Goal: Transaction & Acquisition: Book appointment/travel/reservation

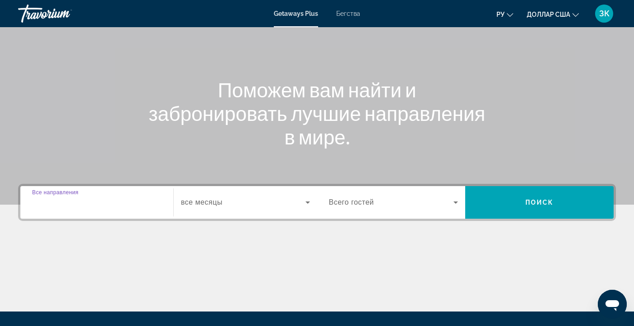
click at [99, 207] on input "Destination Все направления" at bounding box center [96, 202] width 129 height 11
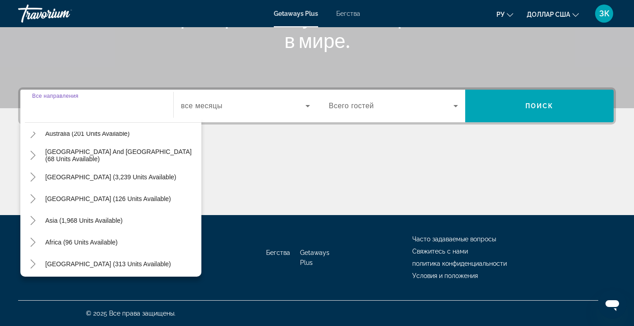
scroll to position [145, 0]
click at [109, 220] on span "Asia (1,968 units available)" at bounding box center [83, 218] width 77 height 7
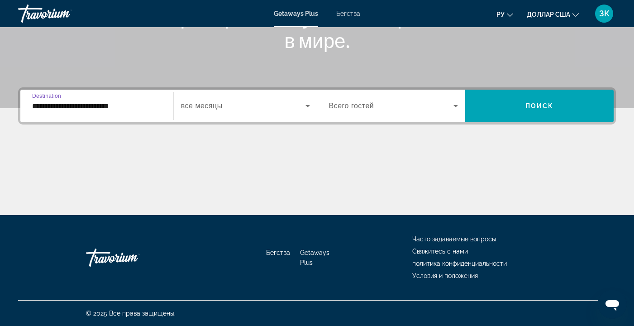
click at [146, 109] on input "**********" at bounding box center [96, 106] width 129 height 11
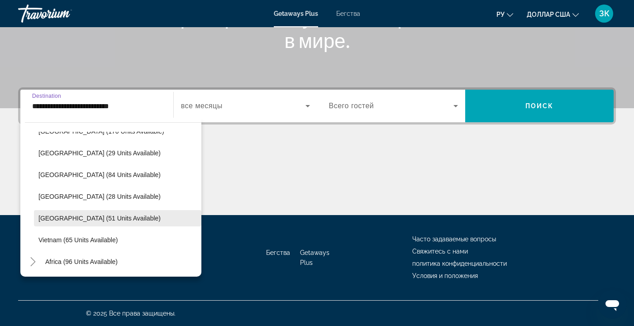
scroll to position [364, 0]
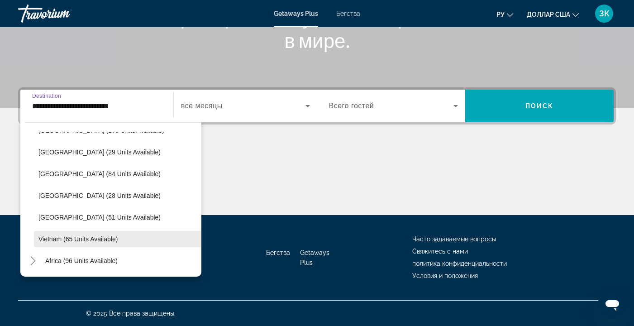
click at [79, 236] on span "Vietnam (65 units available)" at bounding box center [77, 238] width 79 height 7
type input "**********"
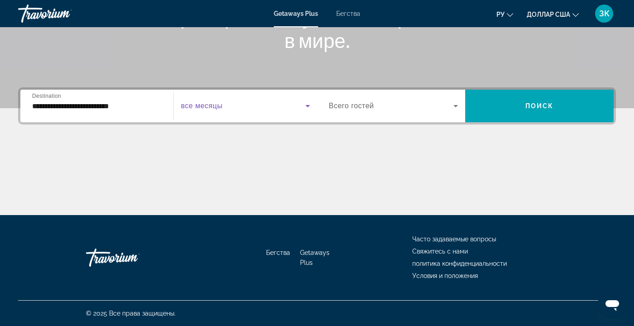
click at [308, 105] on icon "Виджет поиска" at bounding box center [307, 106] width 5 height 2
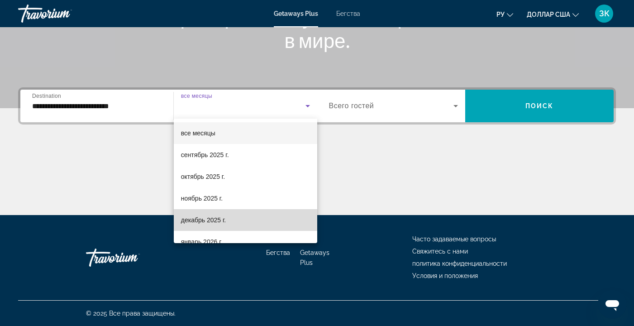
click at [249, 216] on mat-option "декабрь 2025 г." at bounding box center [245, 220] width 143 height 22
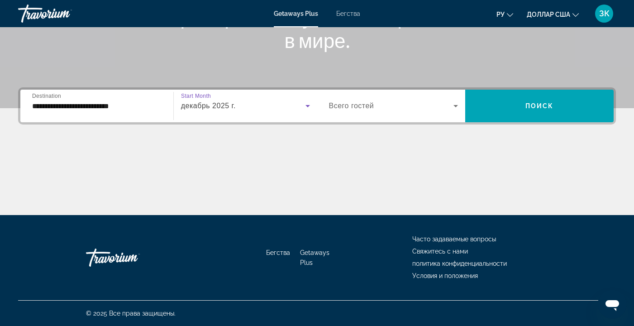
click at [456, 105] on icon "Виджет поиска" at bounding box center [455, 106] width 5 height 2
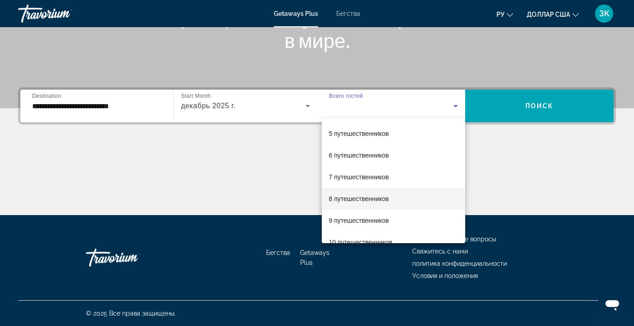
scroll to position [100, 0]
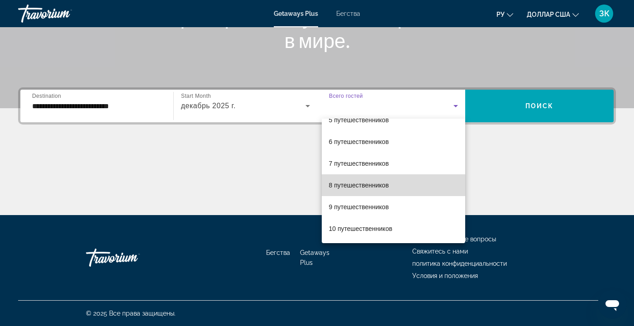
click at [418, 183] on mat-option "8 путешественников" at bounding box center [394, 185] width 144 height 22
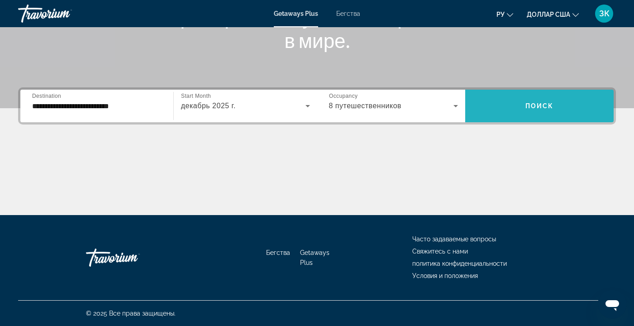
click at [541, 105] on span "Поиск" at bounding box center [539, 105] width 29 height 7
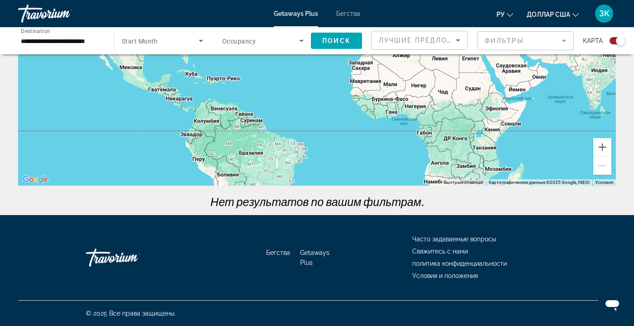
scroll to position [77, 0]
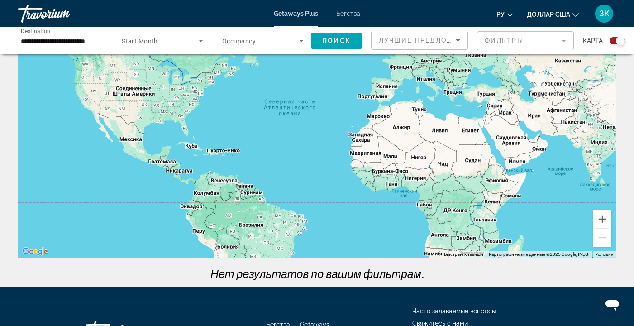
click at [564, 40] on mat-form-field "Фильтры" at bounding box center [525, 40] width 97 height 19
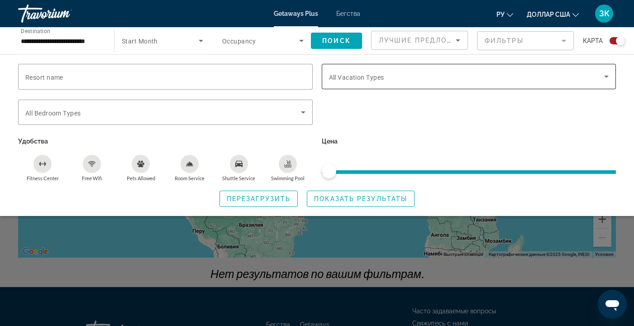
click at [605, 76] on icon "Search widget" at bounding box center [606, 76] width 11 height 11
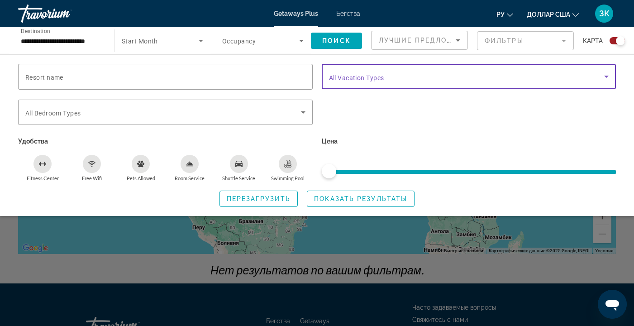
scroll to position [87, 0]
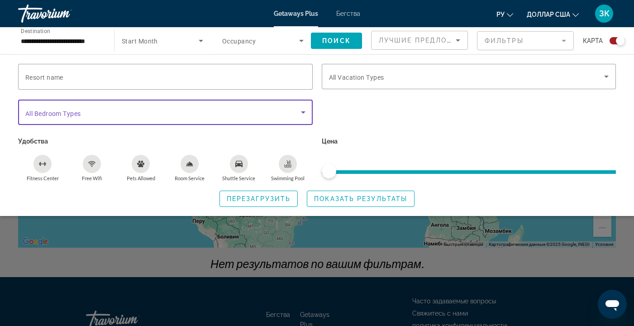
click at [305, 110] on icon "Search widget" at bounding box center [303, 112] width 11 height 11
click at [304, 112] on icon "Search widget" at bounding box center [303, 112] width 11 height 11
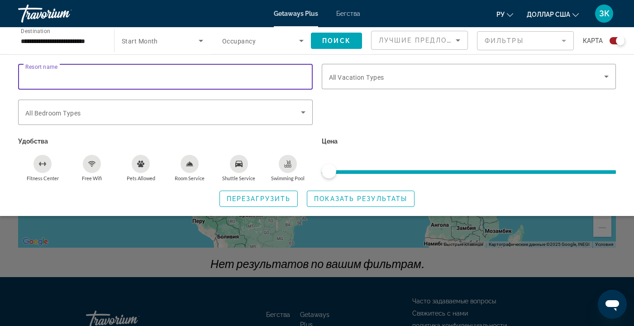
click at [291, 76] on input "Resort name" at bounding box center [165, 76] width 280 height 11
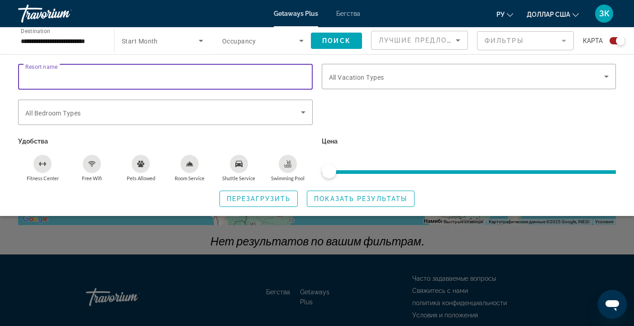
scroll to position [42, 0]
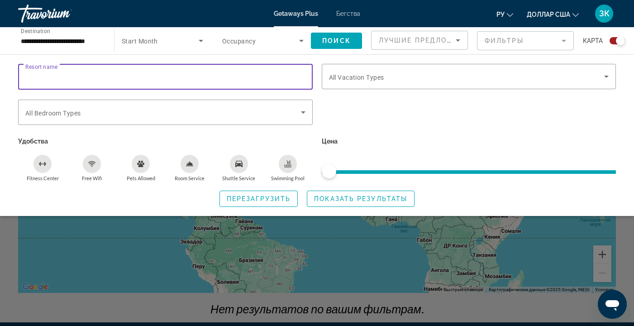
click at [457, 39] on icon "Sort by" at bounding box center [457, 40] width 11 height 11
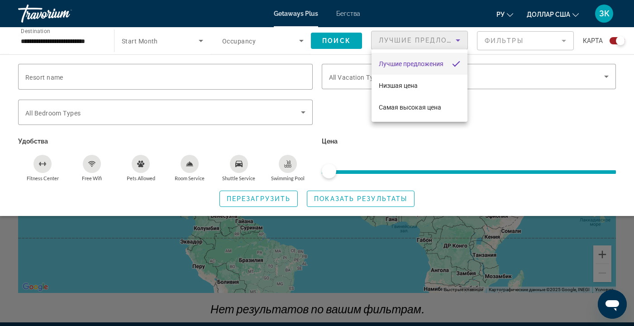
click at [505, 117] on div at bounding box center [317, 163] width 634 height 326
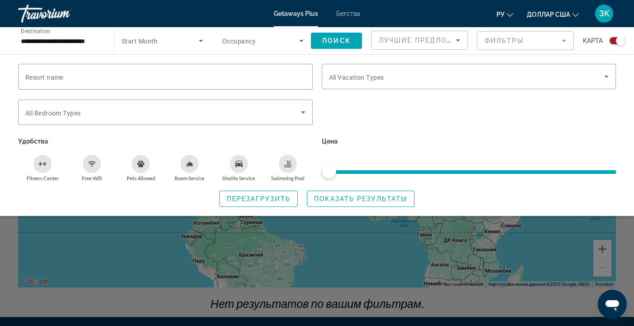
scroll to position [38, 0]
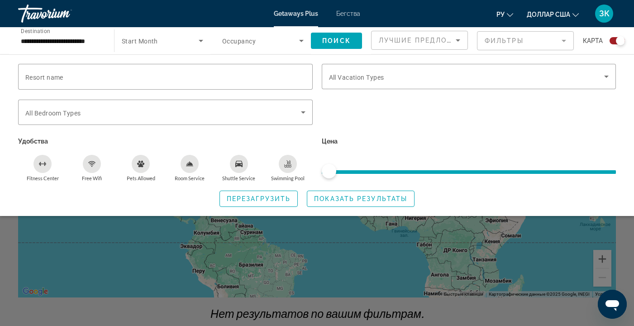
click at [200, 39] on icon "Search widget" at bounding box center [200, 40] width 11 height 11
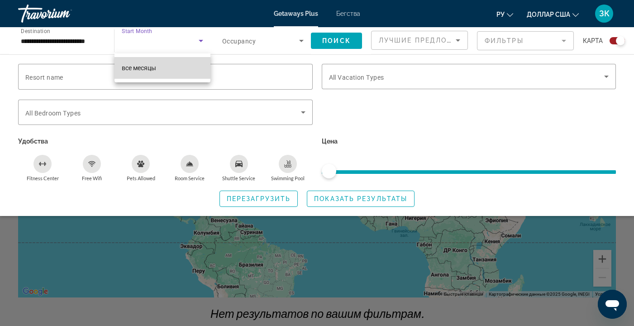
click at [195, 67] on mat-option "все месяцы" at bounding box center [162, 68] width 96 height 22
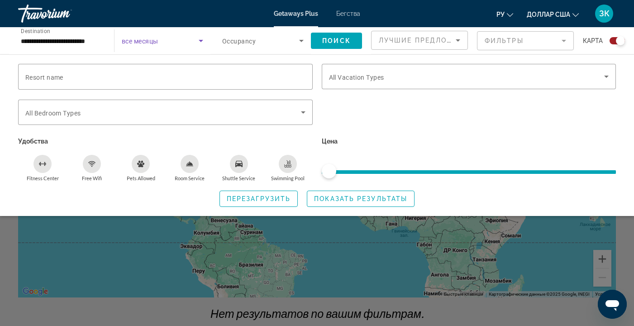
click at [202, 41] on icon "Search widget" at bounding box center [200, 40] width 11 height 11
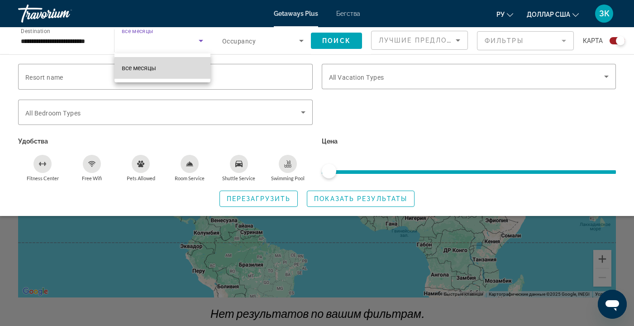
click at [196, 70] on mat-option "все месяцы" at bounding box center [162, 68] width 96 height 22
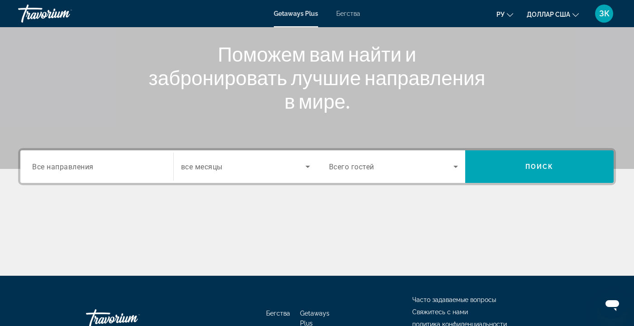
scroll to position [103, 0]
click at [125, 163] on input "Destination Все направления" at bounding box center [96, 167] width 129 height 11
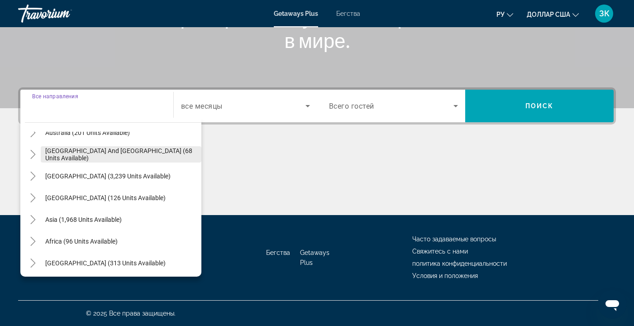
scroll to position [147, 0]
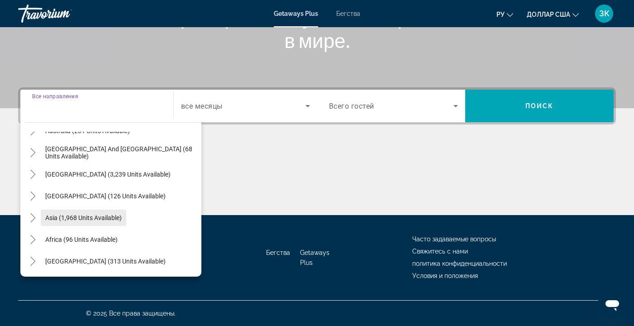
click at [108, 216] on span "Asia (1,968 units available)" at bounding box center [83, 217] width 76 height 7
type input "**********"
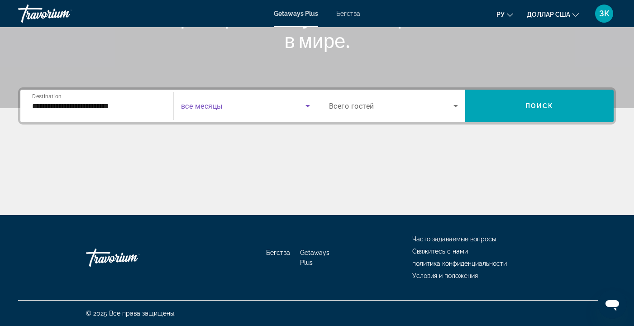
click at [309, 105] on icon "Search widget" at bounding box center [307, 106] width 5 height 2
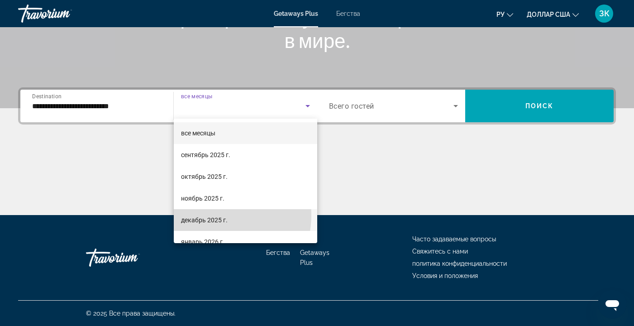
click at [211, 215] on span "декабрь 2025 г." at bounding box center [204, 219] width 47 height 11
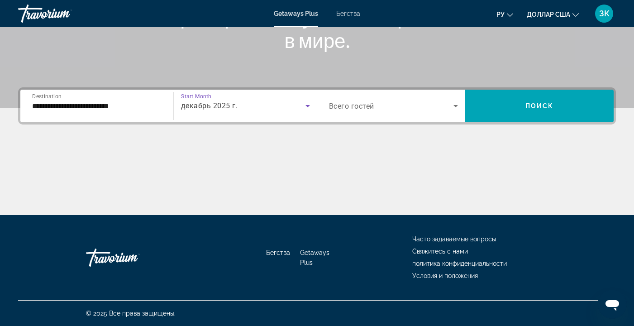
click at [455, 105] on icon "Search widget" at bounding box center [455, 106] width 5 height 2
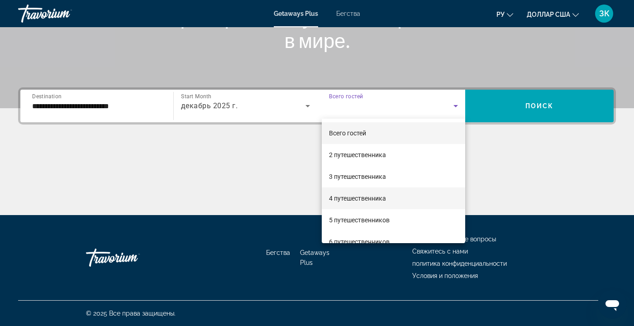
click at [396, 194] on mat-option "4 путешественника" at bounding box center [394, 198] width 144 height 22
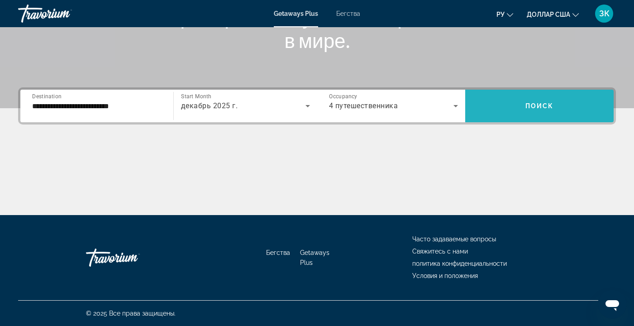
click at [516, 102] on span "Search widget" at bounding box center [539, 106] width 148 height 22
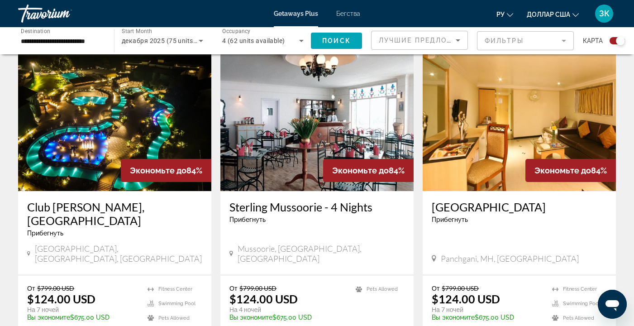
scroll to position [1446, 0]
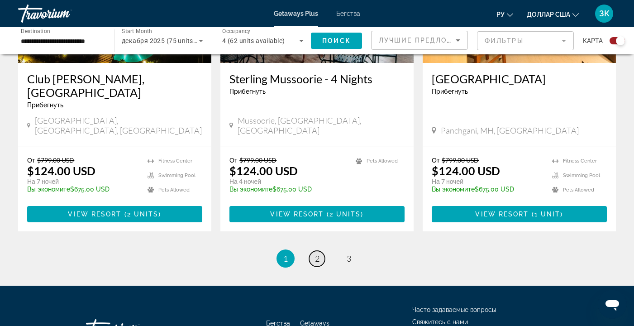
click at [317, 253] on span "2" at bounding box center [317, 258] width 5 height 10
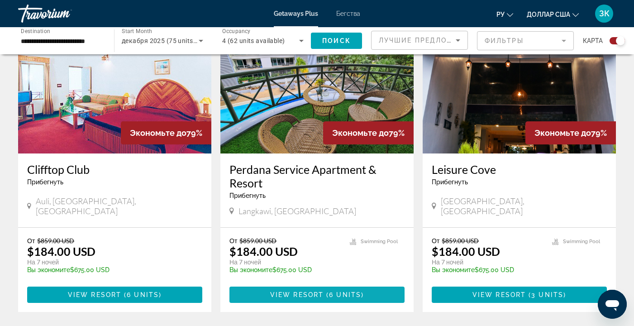
scroll to position [1352, 0]
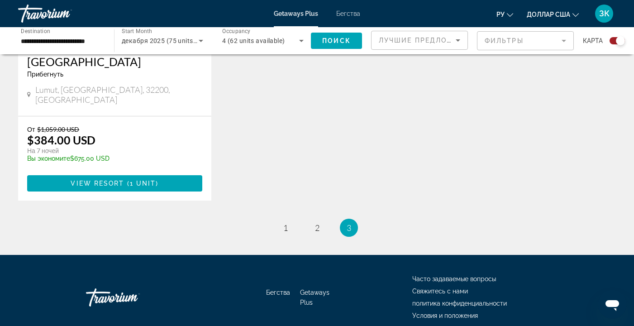
scroll to position [817, 0]
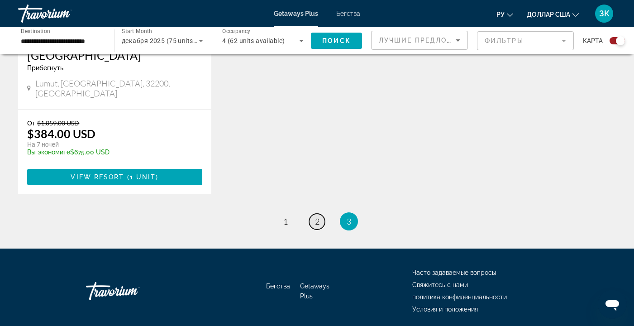
click at [321, 214] on link "page 2" at bounding box center [317, 222] width 16 height 16
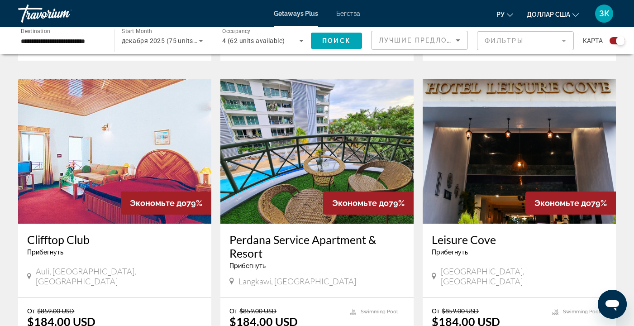
scroll to position [1286, 0]
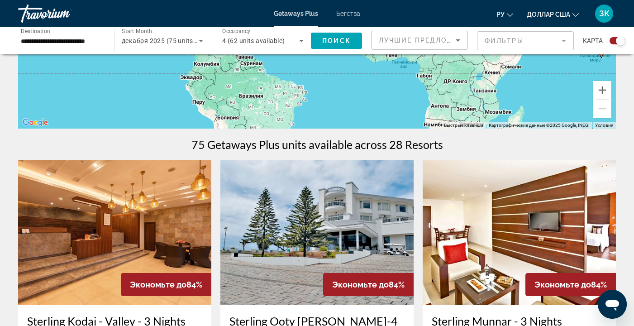
scroll to position [123, 0]
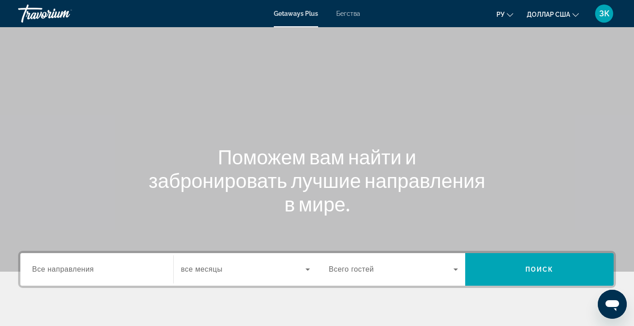
click at [113, 270] on input "Destination Все направления" at bounding box center [96, 269] width 129 height 11
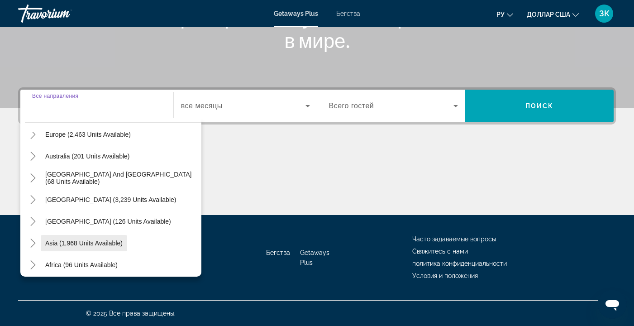
scroll to position [122, 0]
click at [112, 244] on span "Asia (1,968 units available)" at bounding box center [83, 242] width 77 height 7
type input "**********"
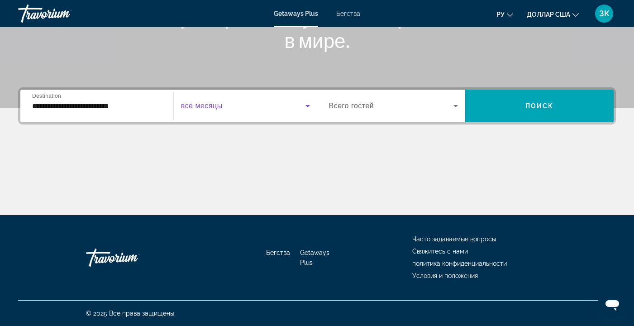
click at [308, 105] on icon "Виджет поиска" at bounding box center [307, 106] width 5 height 2
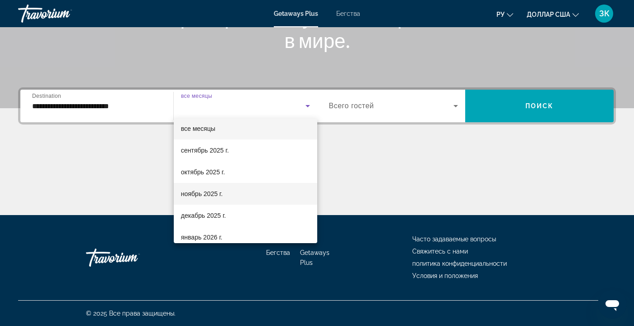
scroll to position [50, 0]
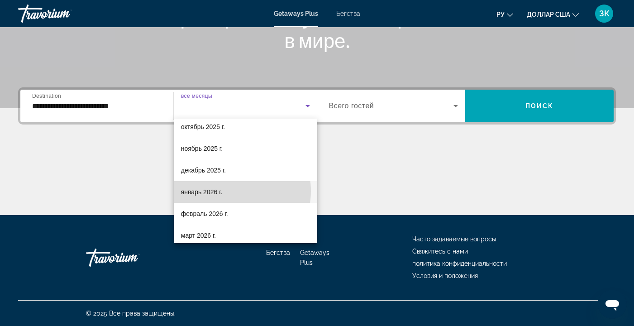
click at [226, 191] on mat-option "январь 2026 г." at bounding box center [245, 192] width 143 height 22
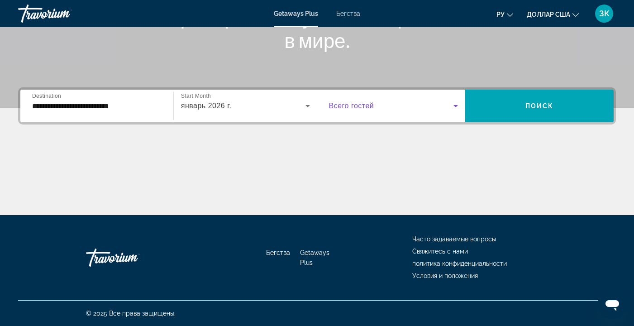
click at [458, 105] on icon "Виджет поиска" at bounding box center [455, 105] width 11 height 11
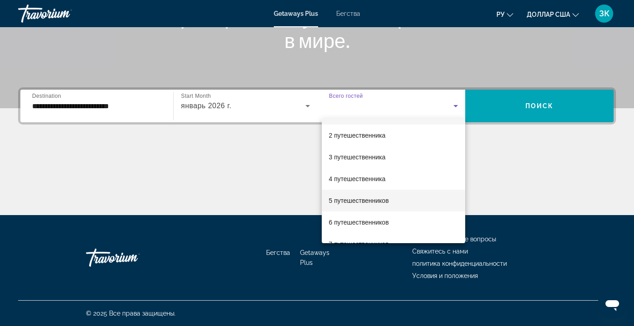
scroll to position [20, 0]
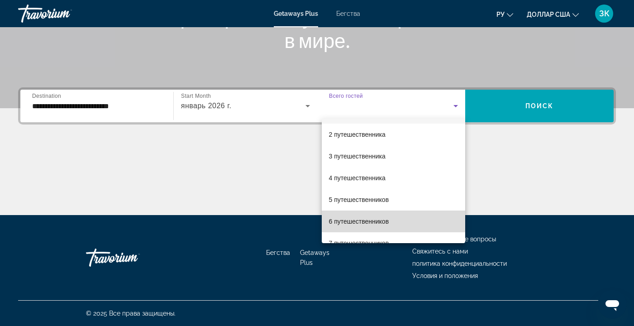
click at [400, 221] on mat-option "6 путешественников" at bounding box center [394, 221] width 144 height 22
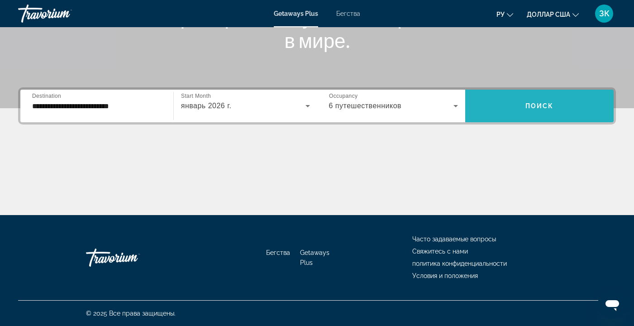
click at [531, 103] on span "Поиск" at bounding box center [539, 105] width 29 height 7
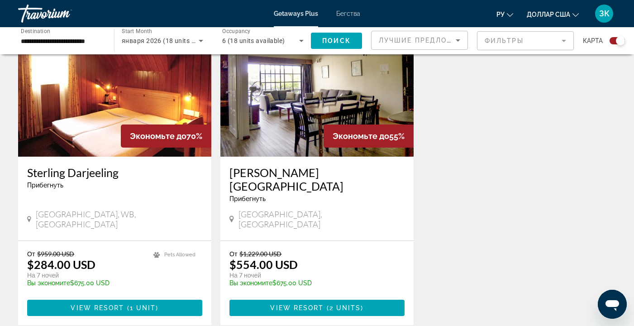
scroll to position [1007, 0]
click at [302, 304] on span "View Resort" at bounding box center [296, 307] width 53 height 7
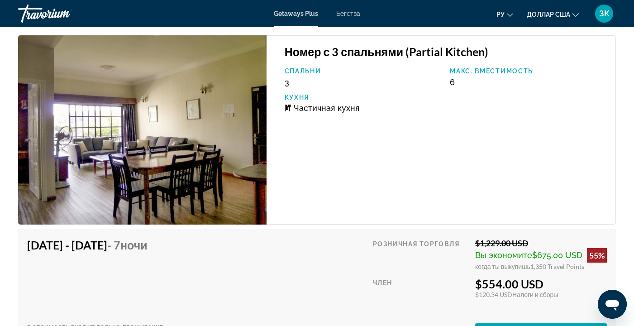
scroll to position [1485, 0]
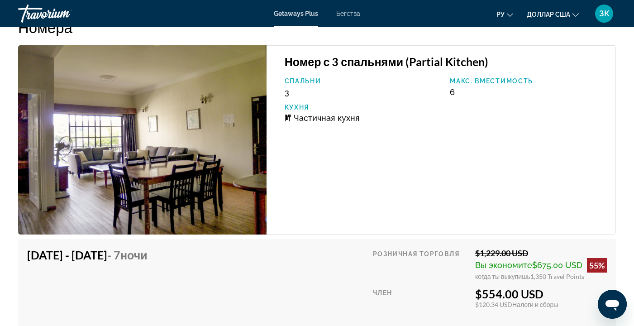
click at [202, 129] on img "Основное содержание" at bounding box center [142, 139] width 248 height 189
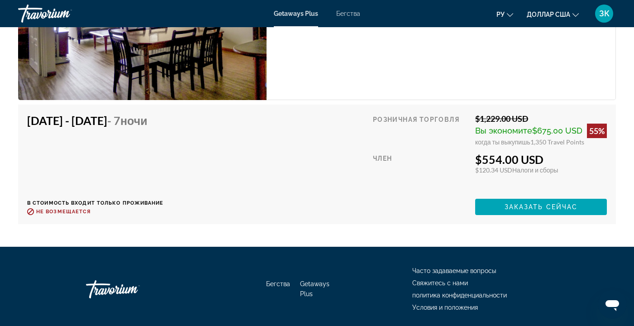
scroll to position [1581, 0]
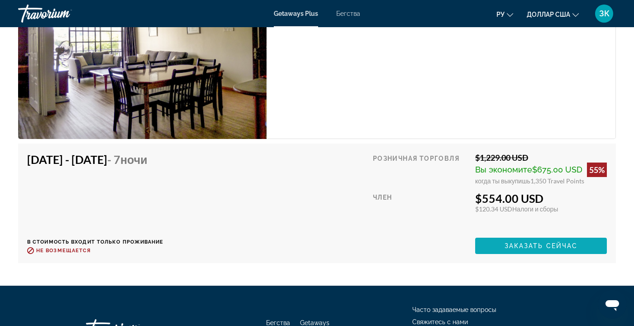
click at [516, 245] on span "Заказать сейчас" at bounding box center [540, 245] width 73 height 7
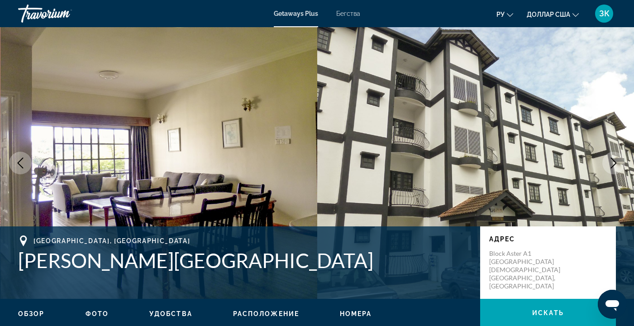
click at [576, 141] on img "Основное содержание" at bounding box center [475, 162] width 317 height 271
click at [127, 133] on img "Основное содержание" at bounding box center [158, 162] width 317 height 271
click at [23, 160] on icon "Previous image" at bounding box center [20, 162] width 11 height 11
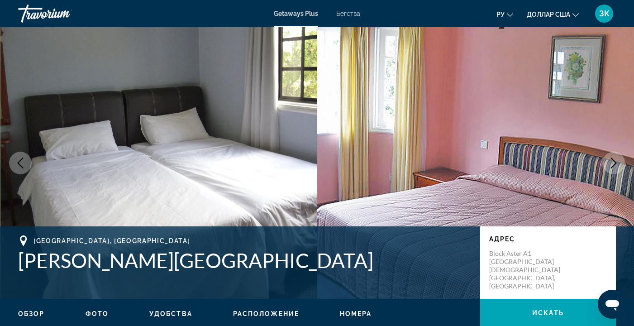
click at [23, 160] on icon "Previous image" at bounding box center [20, 162] width 11 height 11
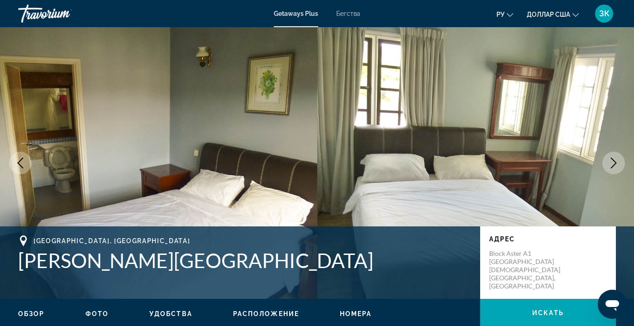
click at [23, 160] on icon "Previous image" at bounding box center [20, 162] width 11 height 11
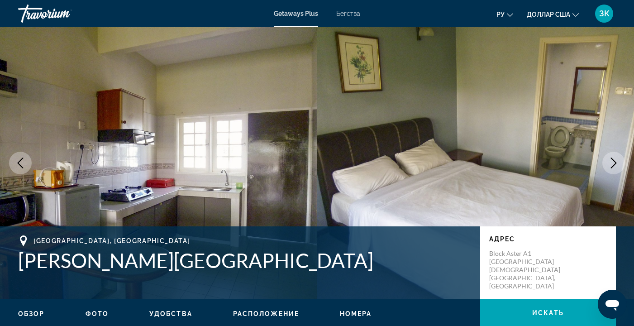
click at [23, 160] on icon "Previous image" at bounding box center [20, 162] width 11 height 11
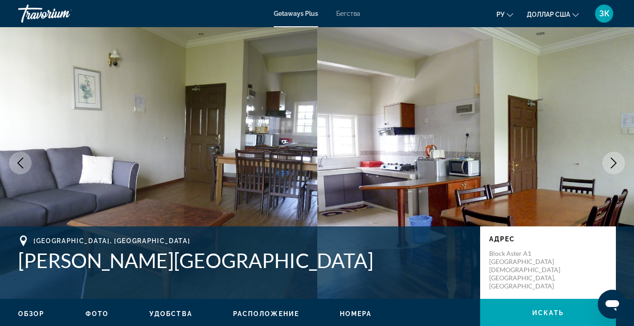
click at [25, 163] on icon "Previous image" at bounding box center [20, 162] width 11 height 11
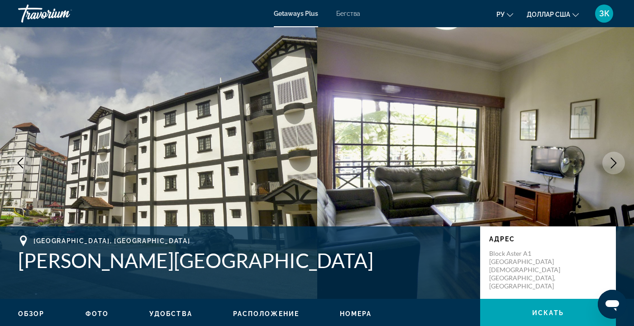
click at [19, 162] on icon "Previous image" at bounding box center [20, 162] width 11 height 11
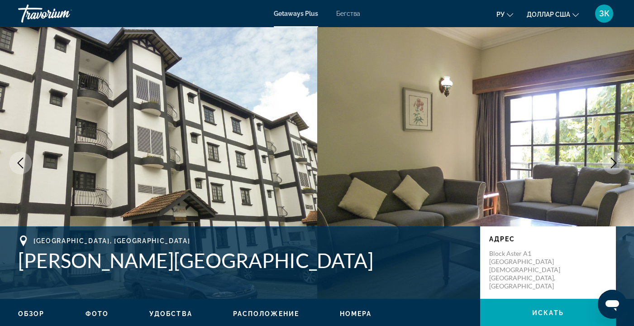
click at [19, 162] on icon "Previous image" at bounding box center [20, 162] width 11 height 11
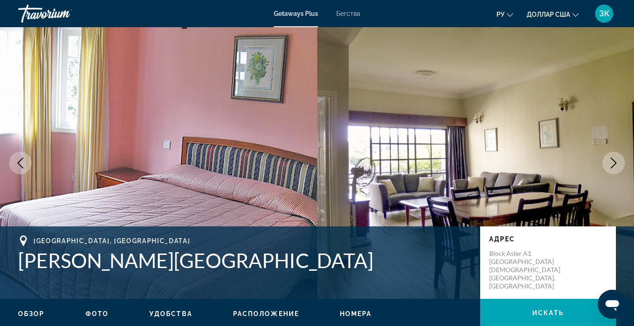
click at [26, 162] on button "Previous image" at bounding box center [20, 163] width 23 height 23
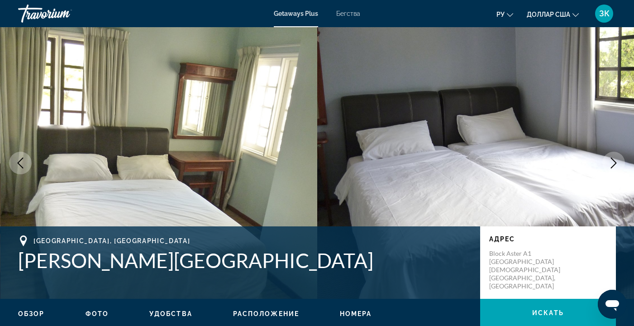
click at [25, 166] on icon "Previous image" at bounding box center [20, 162] width 11 height 11
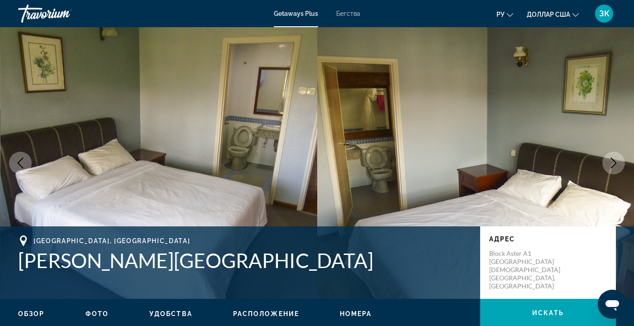
click at [20, 162] on icon "Previous image" at bounding box center [20, 162] width 11 height 11
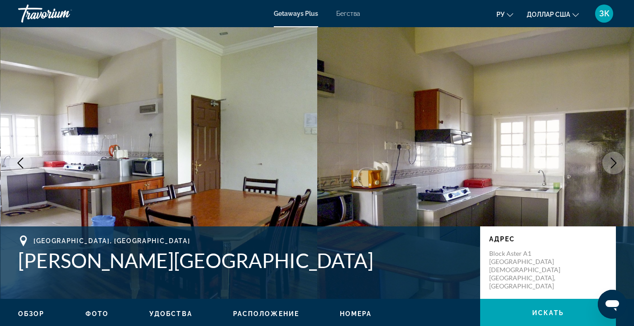
click at [20, 162] on icon "Previous image" at bounding box center [20, 162] width 11 height 11
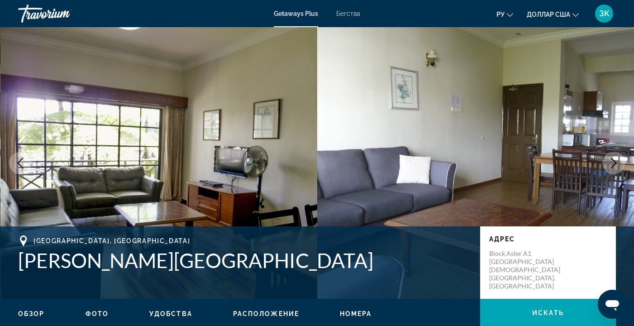
click at [20, 162] on icon "Previous image" at bounding box center [20, 162] width 11 height 11
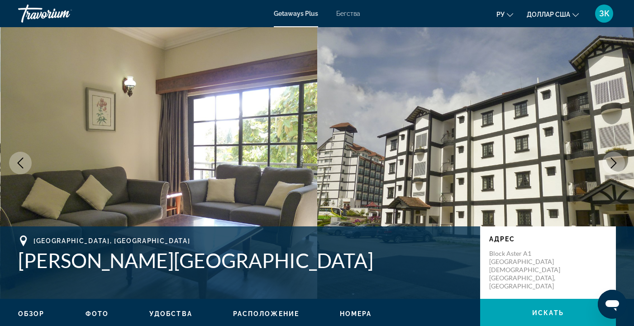
click at [20, 162] on icon "Previous image" at bounding box center [20, 162] width 11 height 11
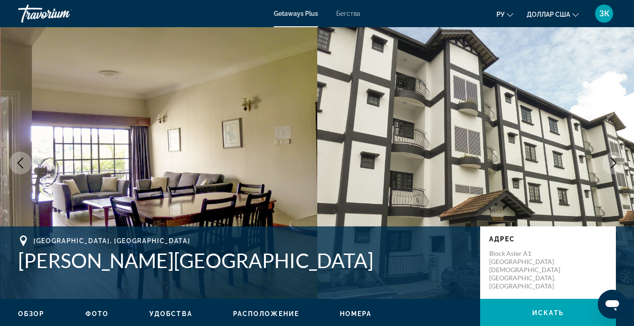
click at [20, 162] on icon "Previous image" at bounding box center [20, 162] width 11 height 11
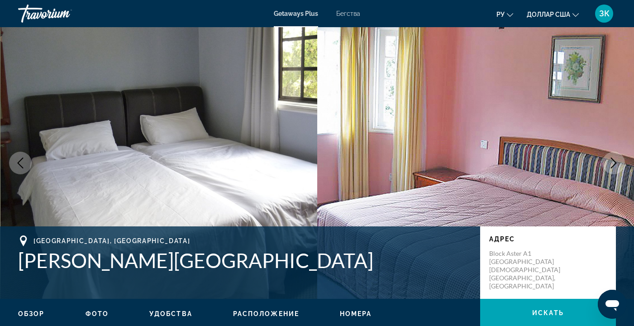
click at [20, 162] on icon "Previous image" at bounding box center [20, 162] width 11 height 11
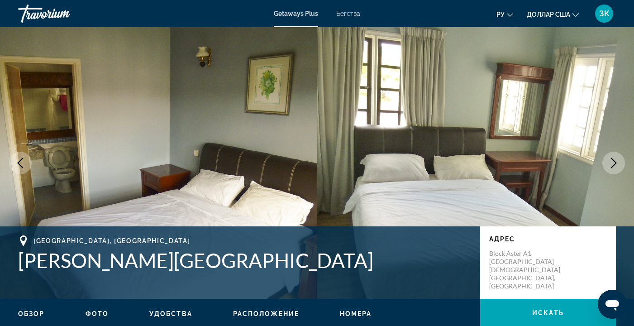
click at [21, 162] on icon "Previous image" at bounding box center [20, 162] width 11 height 11
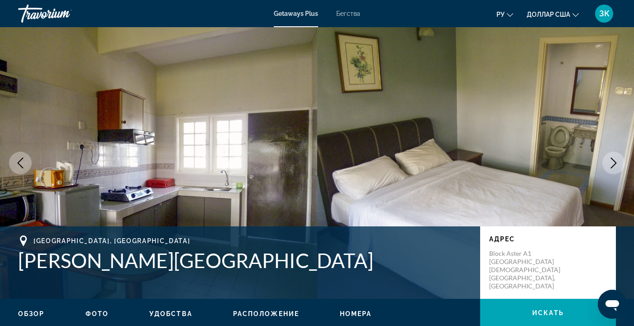
click at [612, 161] on icon "Next image" at bounding box center [613, 162] width 11 height 11
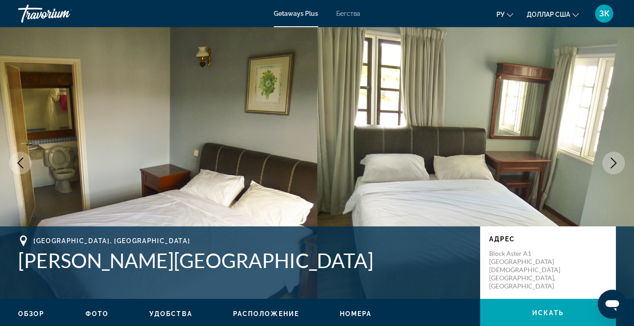
click at [613, 162] on icon "Next image" at bounding box center [613, 162] width 11 height 11
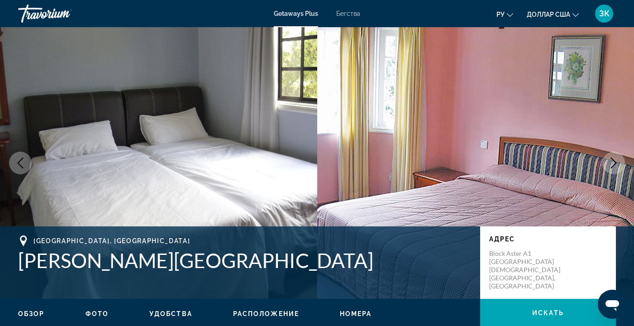
click at [613, 162] on icon "Next image" at bounding box center [613, 162] width 11 height 11
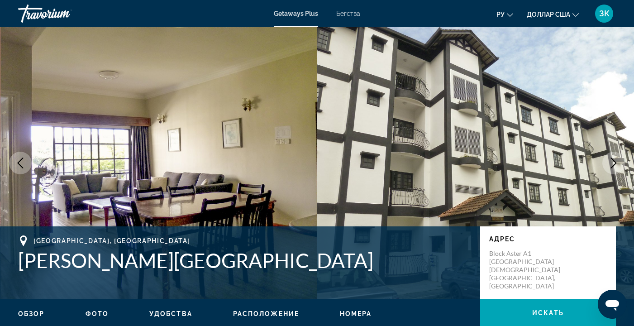
click at [612, 162] on icon "Next image" at bounding box center [613, 162] width 11 height 11
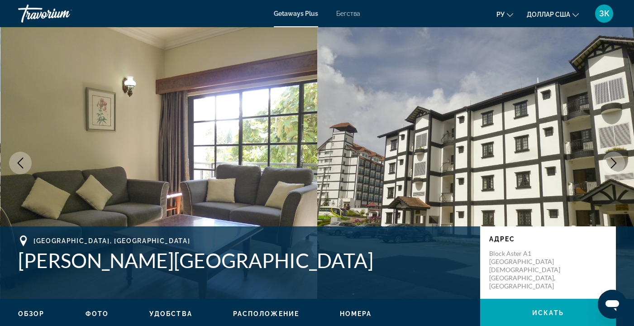
click at [612, 162] on icon "Next image" at bounding box center [613, 162] width 11 height 11
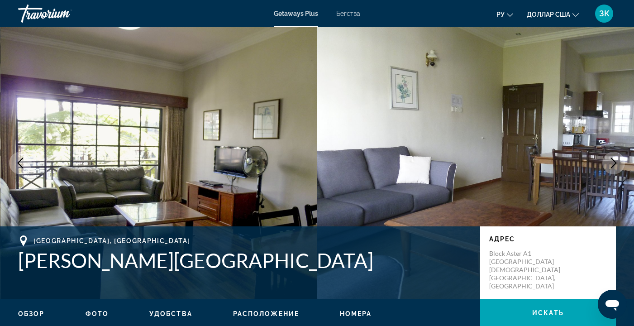
click at [611, 162] on icon "Next image" at bounding box center [613, 162] width 11 height 11
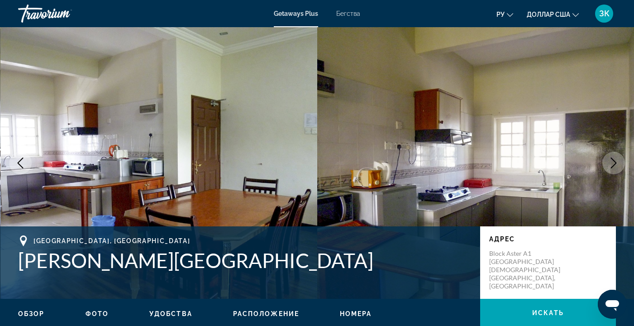
click at [610, 162] on icon "Next image" at bounding box center [613, 162] width 11 height 11
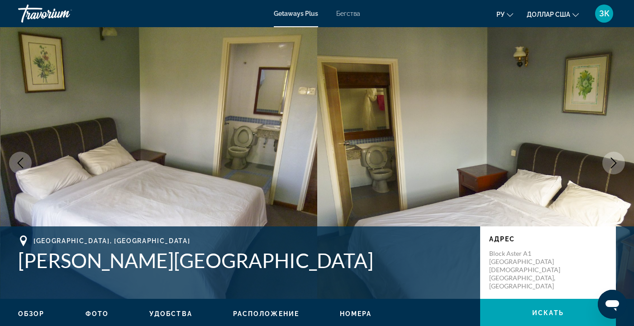
click at [610, 162] on icon "Next image" at bounding box center [613, 162] width 11 height 11
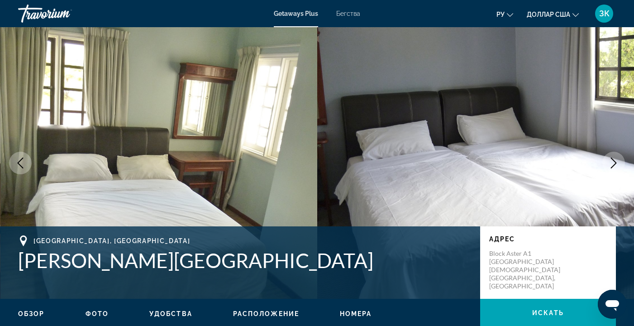
click at [610, 162] on icon "Next image" at bounding box center [613, 162] width 11 height 11
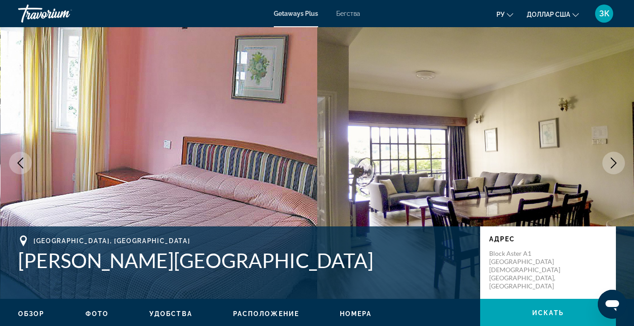
click at [610, 162] on icon "Next image" at bounding box center [613, 162] width 11 height 11
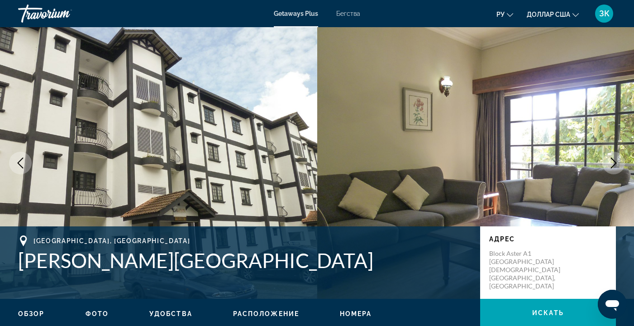
click at [610, 162] on icon "Next image" at bounding box center [613, 162] width 11 height 11
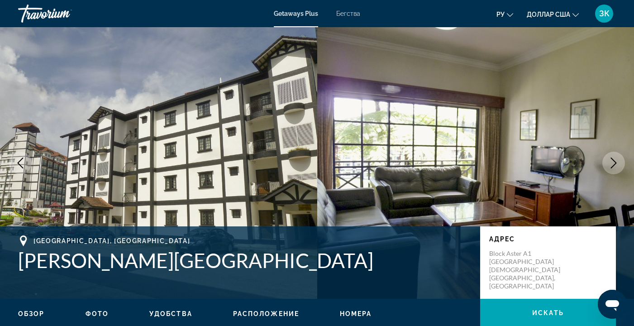
click at [610, 162] on icon "Next image" at bounding box center [613, 162] width 11 height 11
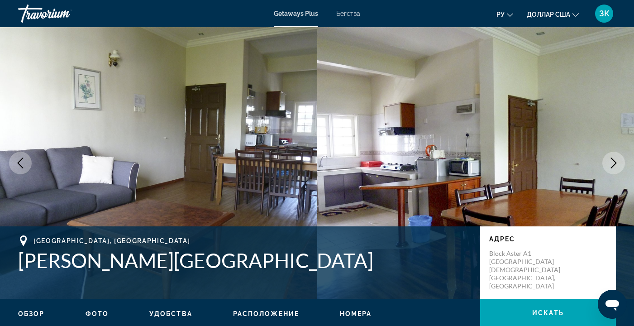
click at [610, 162] on icon "Next image" at bounding box center [613, 162] width 11 height 11
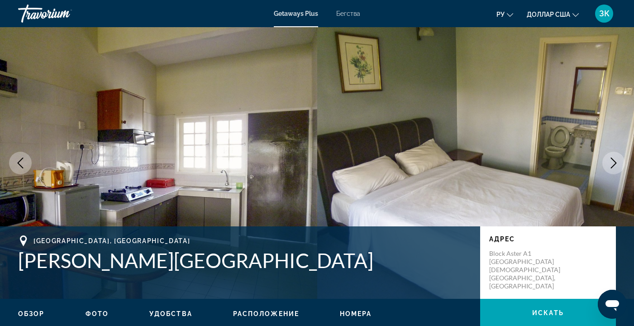
click at [610, 162] on icon "Next image" at bounding box center [613, 162] width 11 height 11
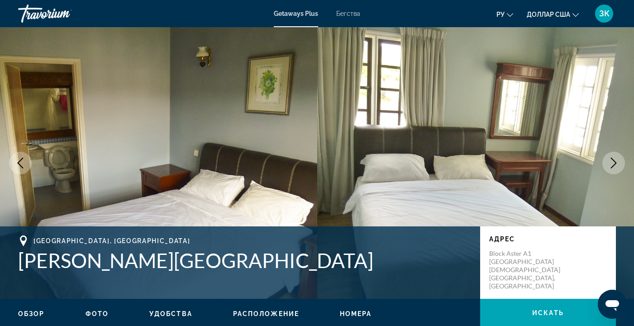
click at [610, 162] on icon "Next image" at bounding box center [613, 162] width 11 height 11
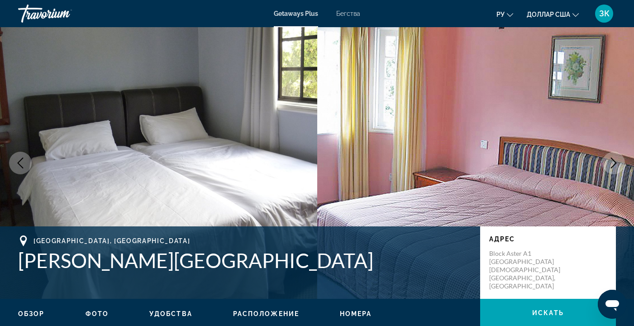
click at [610, 162] on icon "Next image" at bounding box center [613, 162] width 11 height 11
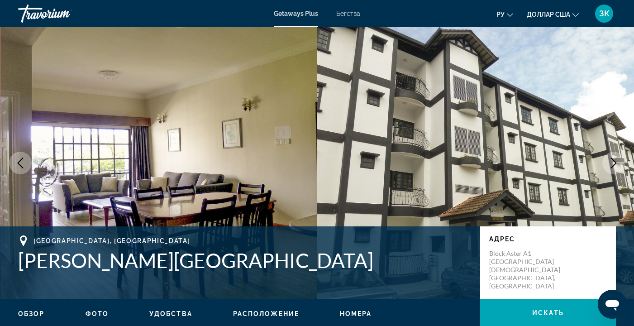
click at [610, 162] on icon "Next image" at bounding box center [613, 162] width 11 height 11
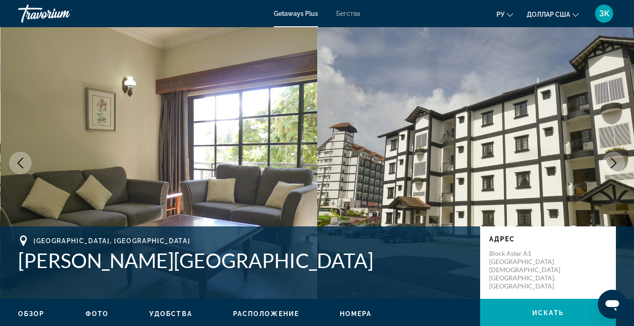
click at [610, 162] on icon "Next image" at bounding box center [613, 162] width 11 height 11
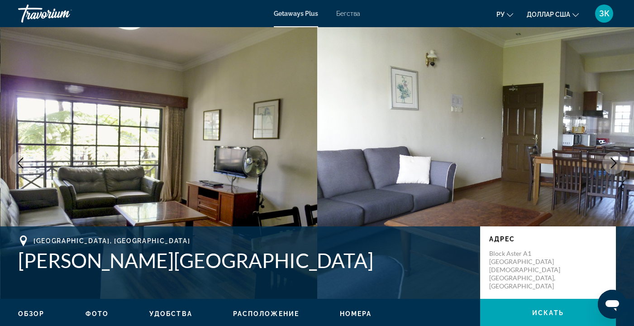
click at [609, 162] on icon "Next image" at bounding box center [613, 162] width 11 height 11
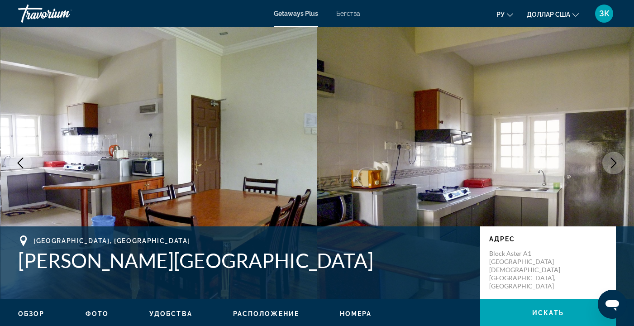
click at [609, 162] on icon "Next image" at bounding box center [613, 162] width 11 height 11
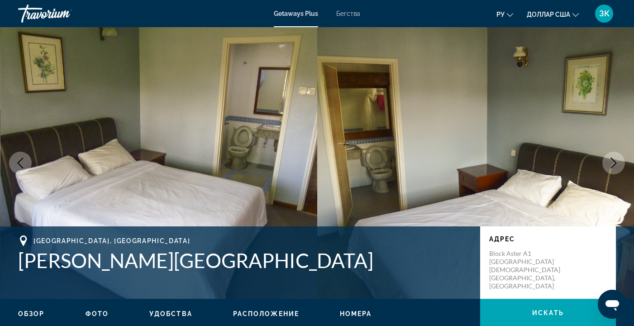
click at [608, 162] on button "Next image" at bounding box center [613, 163] width 23 height 23
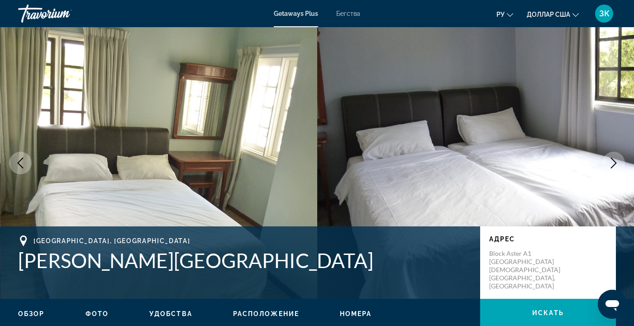
click at [607, 162] on button "Next image" at bounding box center [613, 163] width 23 height 23
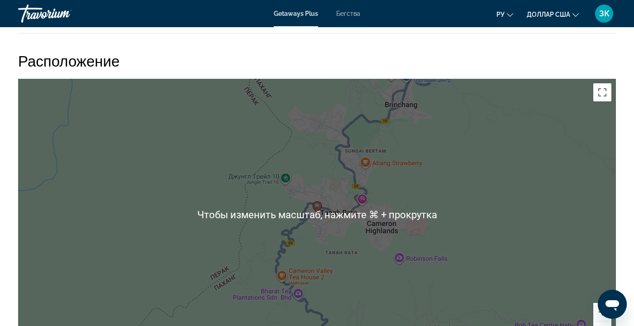
scroll to position [1136, 0]
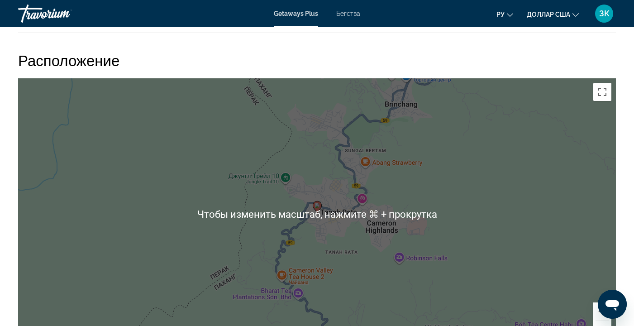
click at [494, 232] on div "Чтобы активировать перетаскивание с помощью клавиатуры, нажмите Alt + Ввод. Пос…" at bounding box center [317, 213] width 598 height 271
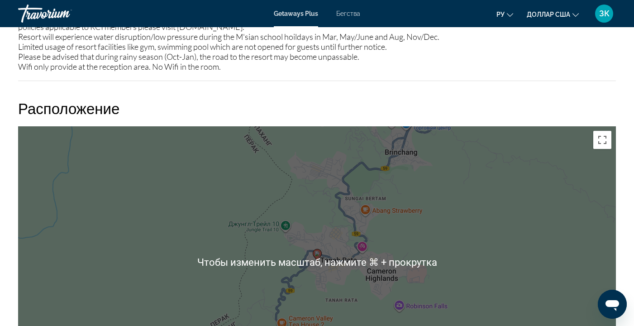
scroll to position [1091, 0]
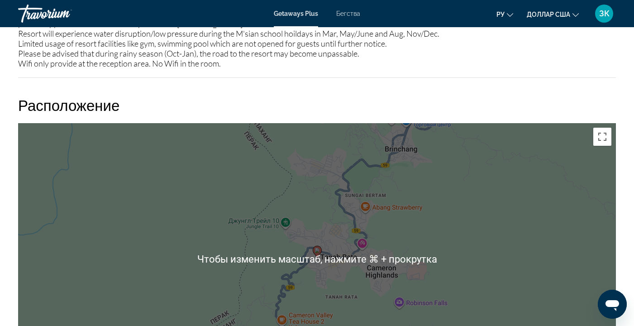
click at [496, 239] on div "Чтобы активировать перетаскивание с помощью клавиатуры, нажмите Alt + Ввод. Пос…" at bounding box center [317, 258] width 598 height 271
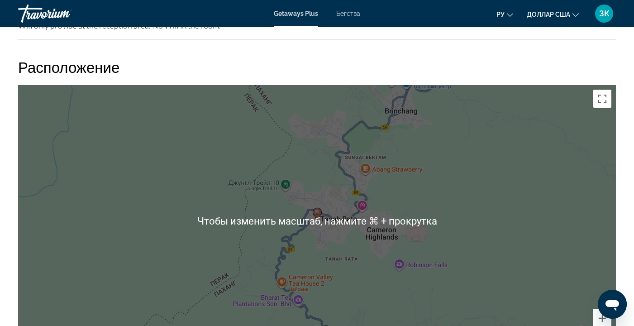
scroll to position [1129, 0]
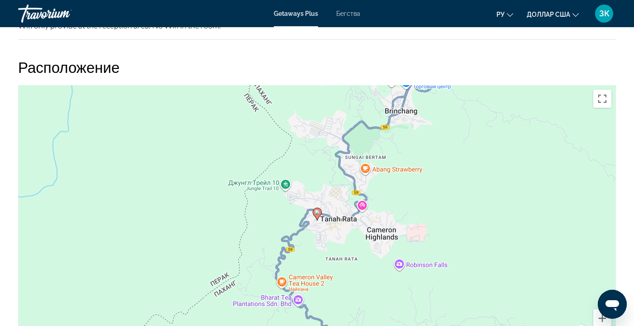
click at [505, 233] on div "Чтобы активировать перетаскивание с помощью клавиатуры, нажмите Alt + Ввод. Пос…" at bounding box center [317, 220] width 598 height 271
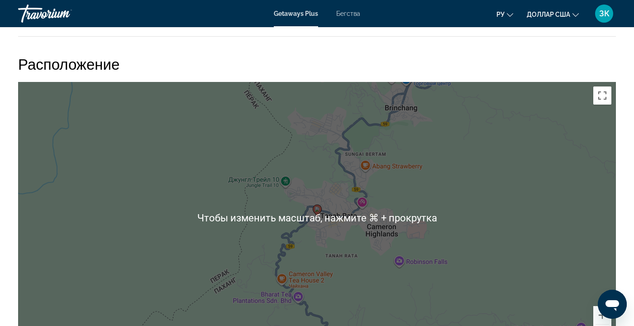
scroll to position [1133, 0]
click at [497, 233] on div "Чтобы активировать перетаскивание с помощью клавиатуры, нажмите Alt + Ввод. Пос…" at bounding box center [317, 216] width 598 height 271
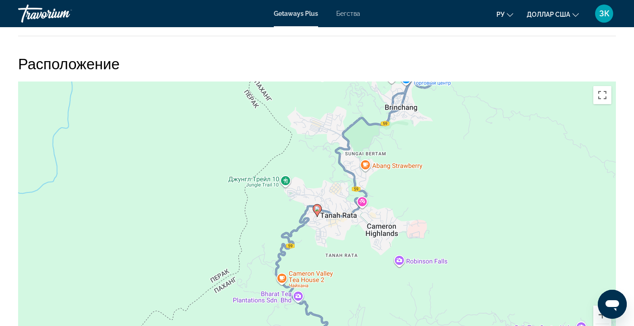
click at [496, 233] on div "Чтобы активировать перетаскивание с помощью клавиатуры, нажмите Alt + Ввод. Пос…" at bounding box center [317, 216] width 598 height 271
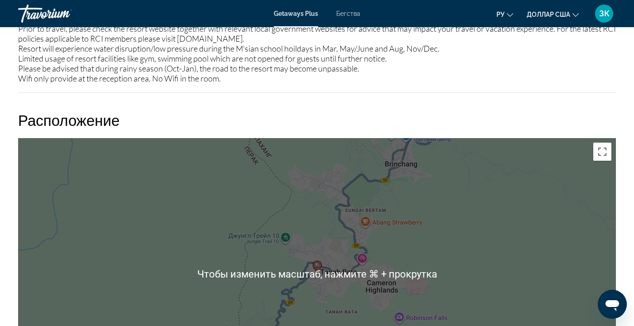
scroll to position [1076, 0]
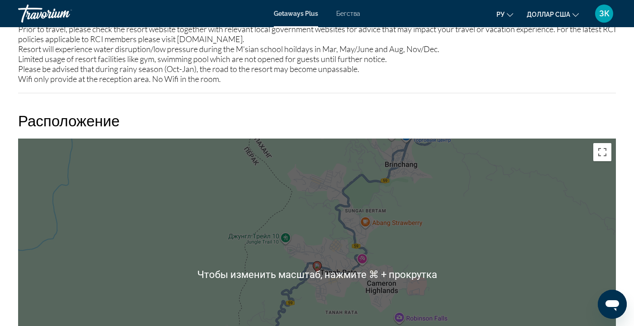
click at [498, 236] on div "Чтобы активировать перетаскивание с помощью клавиатуры, нажмите Alt + Ввод. Пос…" at bounding box center [317, 273] width 598 height 271
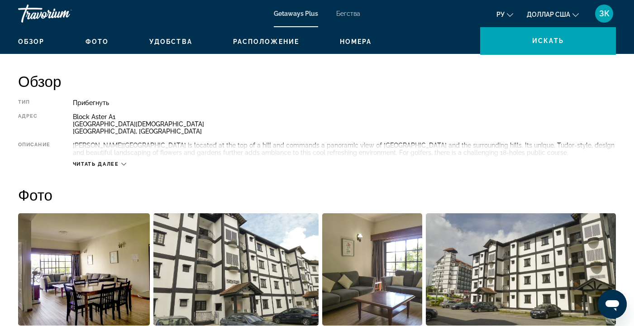
scroll to position [134, 0]
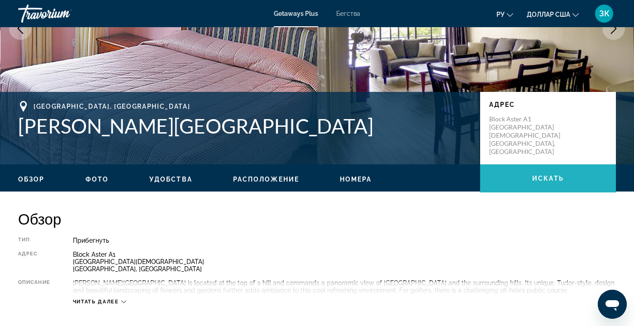
click at [540, 175] on span "искать" at bounding box center [548, 178] width 32 height 7
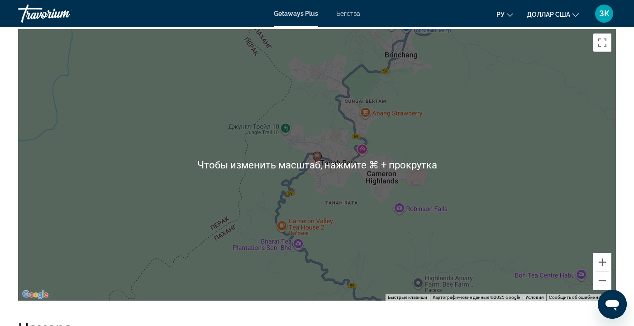
scroll to position [1184, 0]
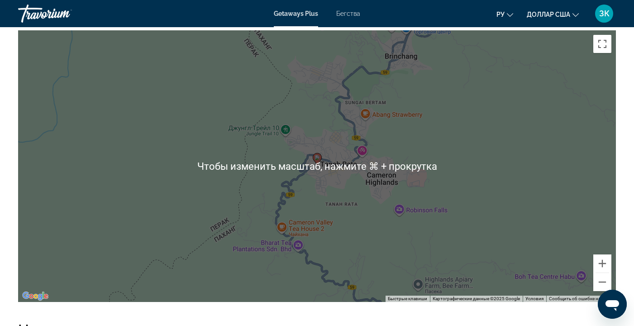
click at [524, 181] on div "Чтобы активировать перетаскивание с помощью клавиатуры, нажмите Alt + Ввод. Пос…" at bounding box center [317, 165] width 598 height 271
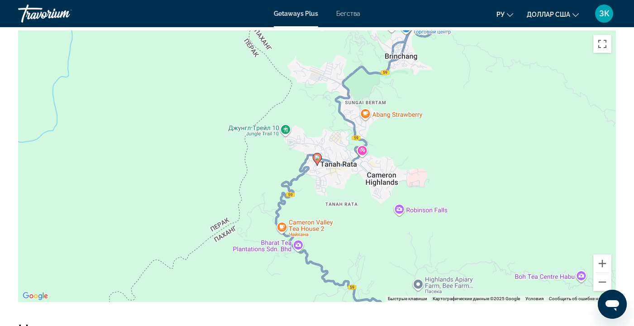
click at [519, 179] on div "Чтобы активировать перетаскивание с помощью клавиатуры, нажмите Alt + Ввод. Пос…" at bounding box center [317, 165] width 598 height 271
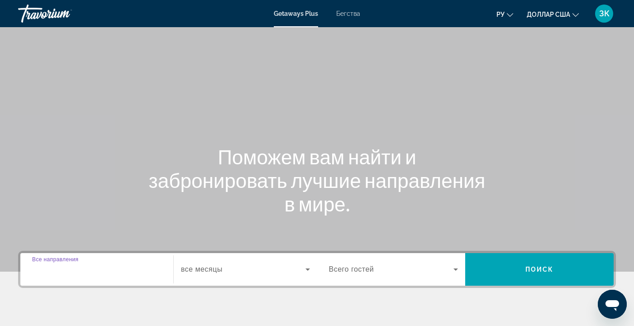
click at [108, 267] on input "Destination Все направления" at bounding box center [96, 269] width 129 height 11
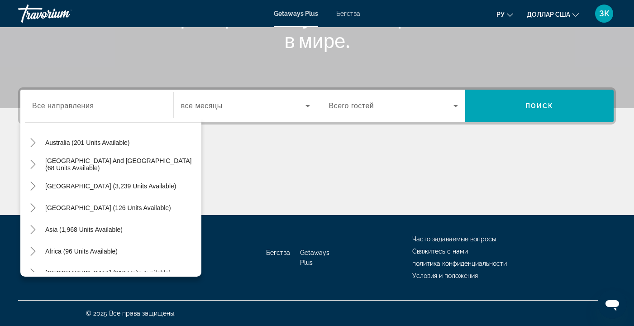
scroll to position [143, 0]
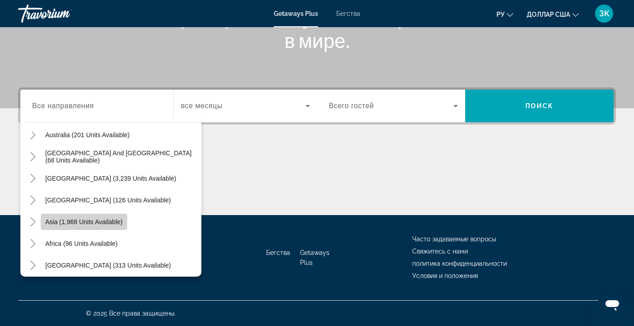
click at [95, 218] on span "Asia (1,968 units available)" at bounding box center [83, 221] width 77 height 7
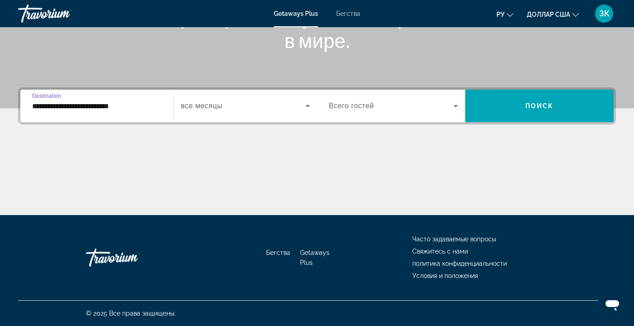
click at [142, 101] on input "**********" at bounding box center [96, 106] width 129 height 11
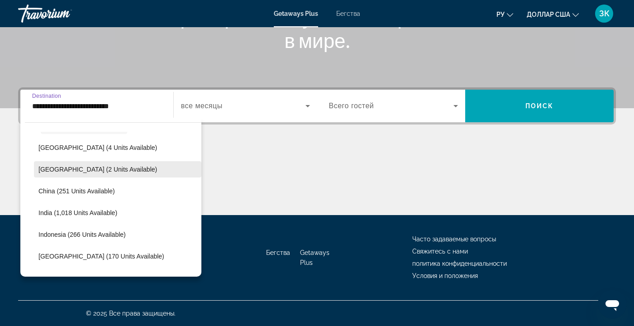
scroll to position [254, 0]
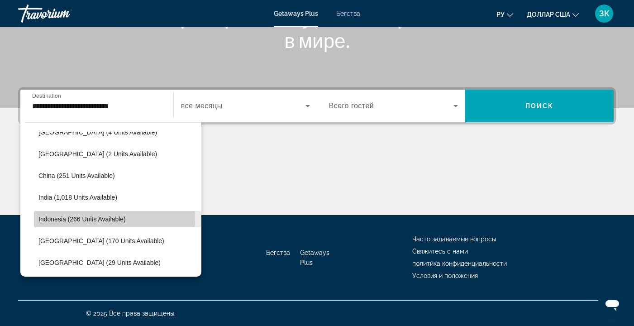
click at [78, 219] on span "Indonesia (266 units available)" at bounding box center [81, 218] width 87 height 7
type input "**********"
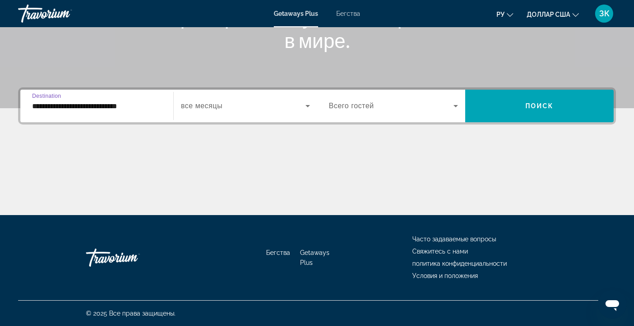
click at [309, 105] on icon "Виджет поиска" at bounding box center [307, 105] width 11 height 11
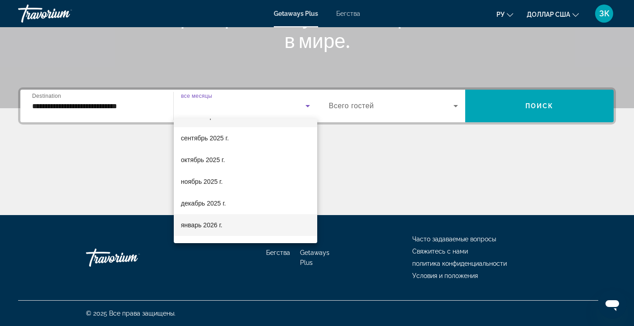
scroll to position [29, 0]
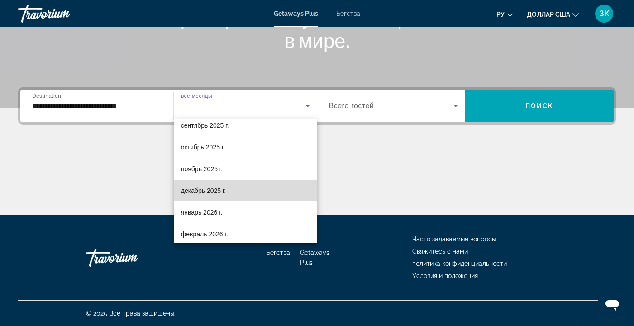
click at [258, 189] on mat-option "декабрь 2025 г." at bounding box center [245, 191] width 143 height 22
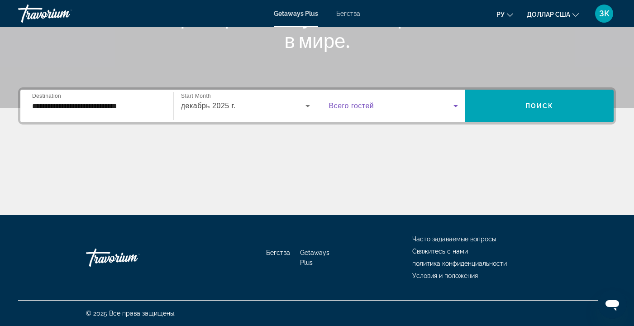
click at [455, 104] on icon "Виджет поиска" at bounding box center [455, 105] width 11 height 11
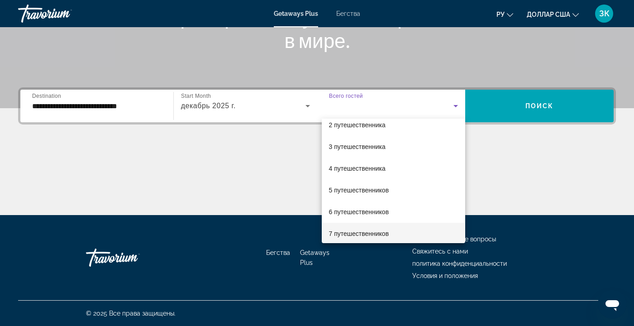
scroll to position [39, 0]
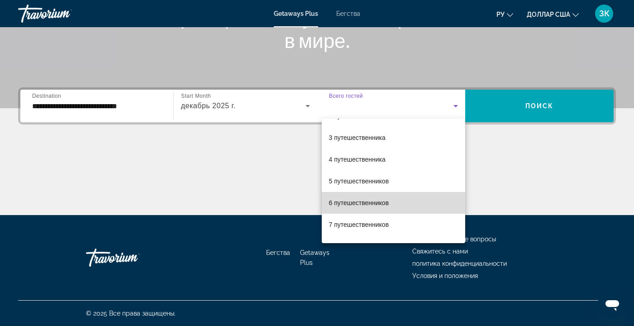
drag, startPoint x: 402, startPoint y: 196, endPoint x: 397, endPoint y: 195, distance: 5.1
click at [398, 195] on mat-option "6 путешественников" at bounding box center [394, 203] width 144 height 22
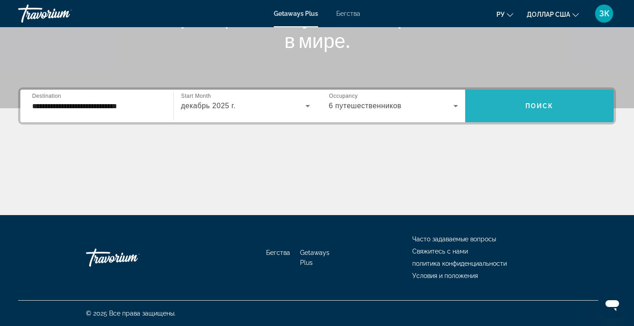
click at [546, 103] on span "Поиск" at bounding box center [539, 105] width 29 height 7
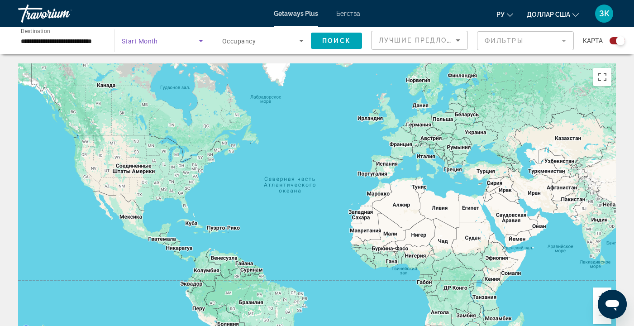
click at [201, 40] on icon "Search widget" at bounding box center [201, 41] width 5 height 2
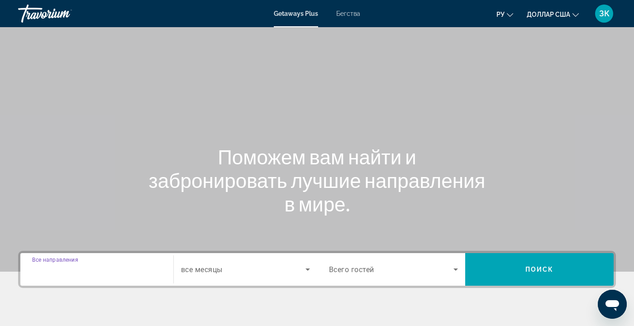
click at [118, 267] on input "Destination Все направления" at bounding box center [96, 269] width 129 height 11
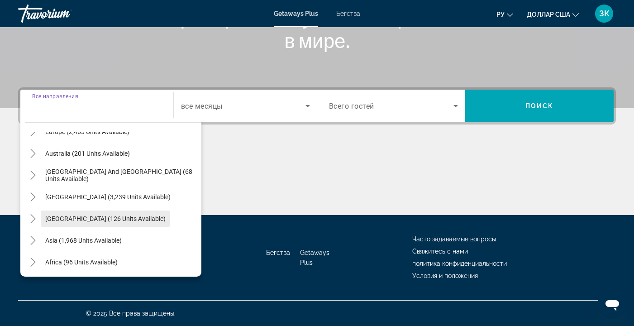
scroll to position [124, 0]
click at [105, 238] on span "Asia (1,968 units available)" at bounding box center [83, 239] width 76 height 7
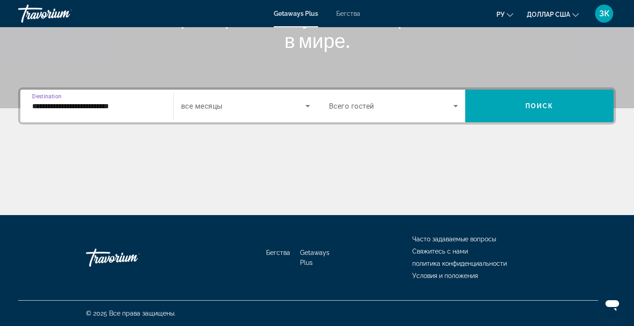
click at [132, 104] on input "**********" at bounding box center [96, 106] width 129 height 11
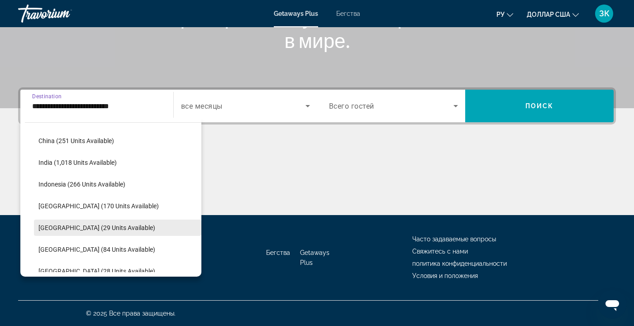
scroll to position [329, 0]
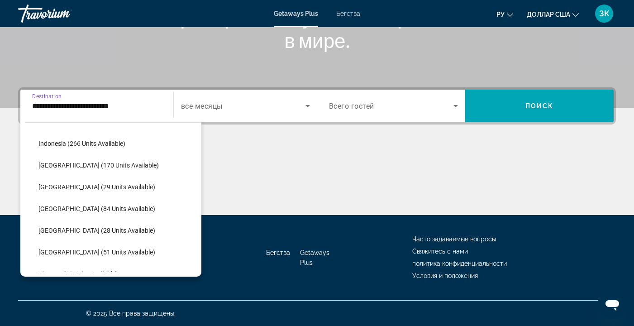
click at [89, 143] on span "Indonesia (266 units available)" at bounding box center [81, 143] width 87 height 7
type input "**********"
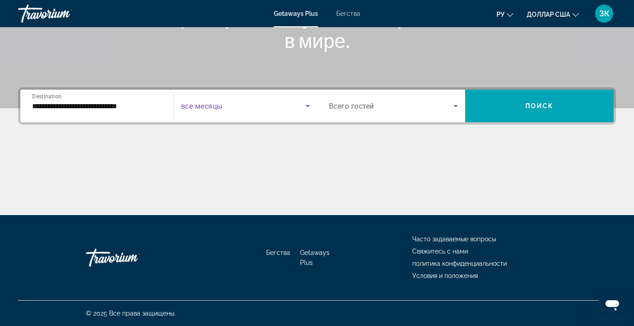
click at [307, 105] on icon "Search widget" at bounding box center [307, 106] width 5 height 2
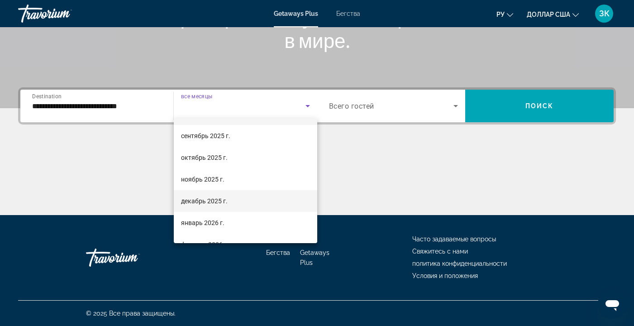
scroll to position [31, 0]
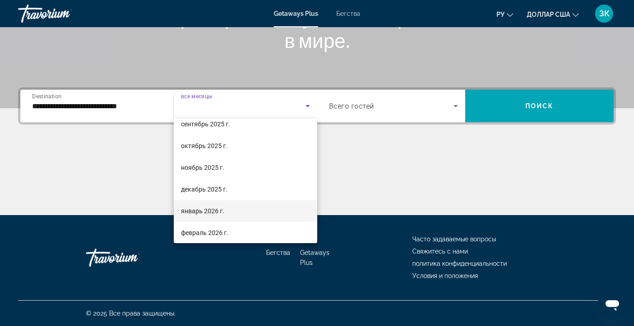
click at [252, 209] on mat-option "январь 2026 г." at bounding box center [245, 211] width 143 height 22
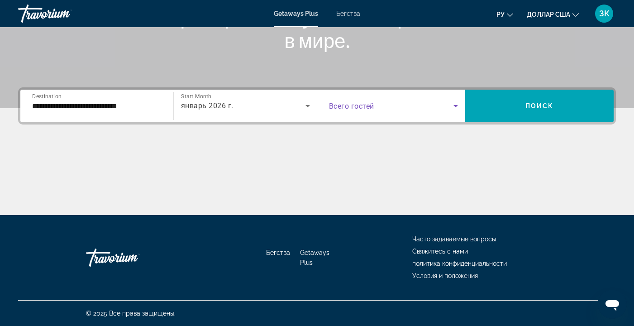
click at [459, 105] on icon "Search widget" at bounding box center [455, 105] width 11 height 11
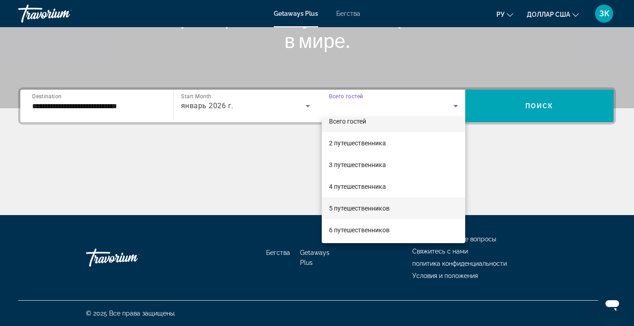
scroll to position [12, 0]
click at [416, 227] on mat-option "6 путешественников" at bounding box center [394, 230] width 144 height 22
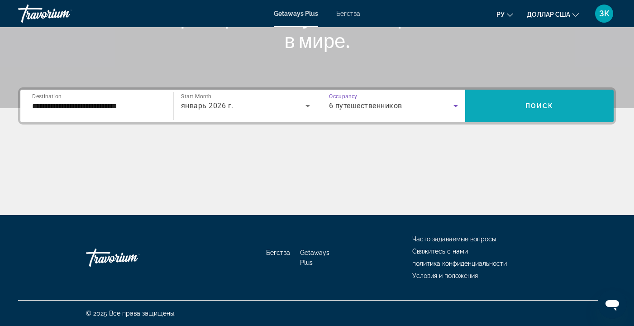
click at [544, 100] on span "Search widget" at bounding box center [539, 106] width 148 height 22
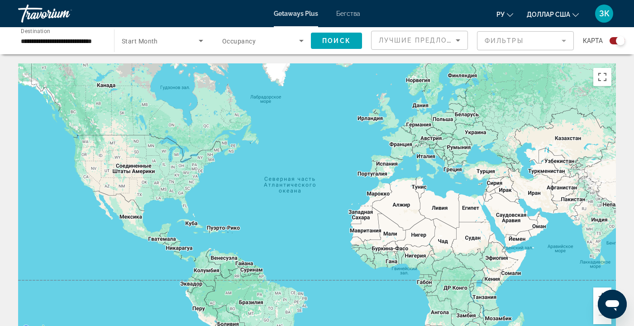
click at [94, 41] on input "**********" at bounding box center [61, 41] width 81 height 11
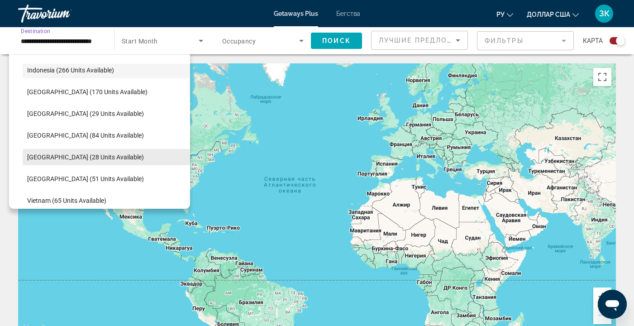
scroll to position [346, 0]
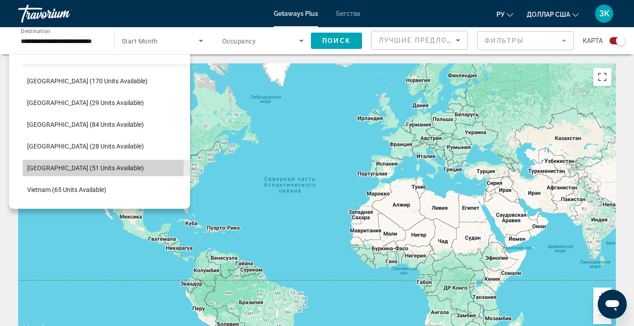
click at [72, 166] on span "Thailand (51 units available)" at bounding box center [85, 167] width 117 height 7
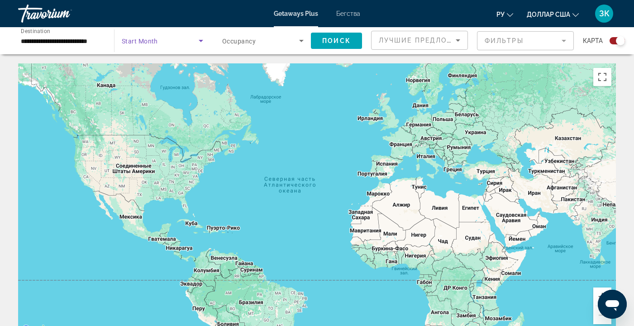
click at [203, 39] on icon "Search widget" at bounding box center [200, 40] width 11 height 11
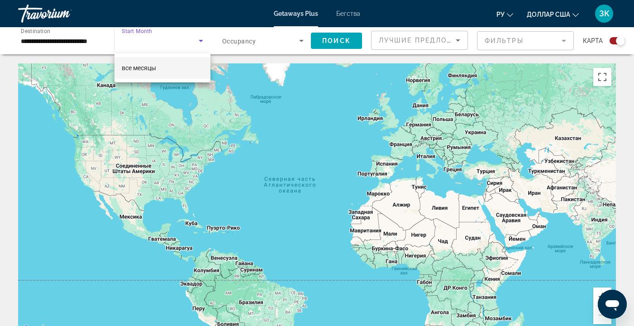
click at [167, 42] on div at bounding box center [317, 163] width 634 height 326
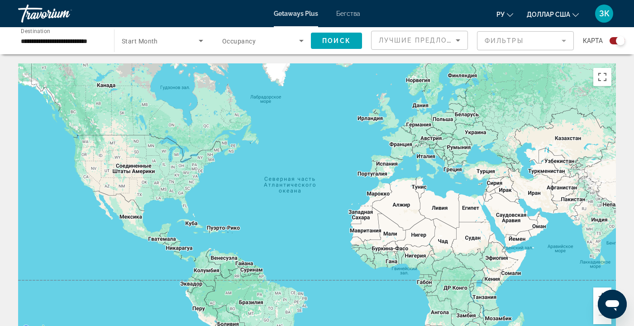
click at [109, 39] on div "Start Month все месяцы" at bounding box center [159, 40] width 101 height 27
click at [202, 41] on icon "Search widget" at bounding box center [200, 40] width 11 height 11
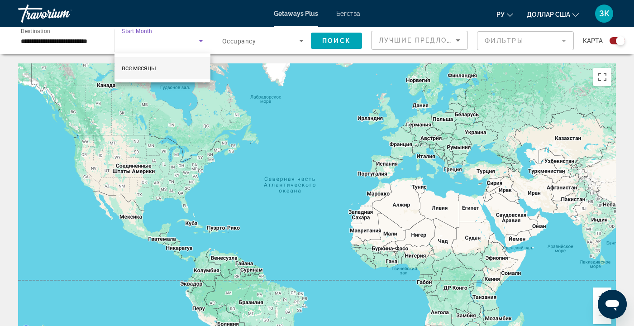
click at [338, 39] on div at bounding box center [317, 163] width 634 height 326
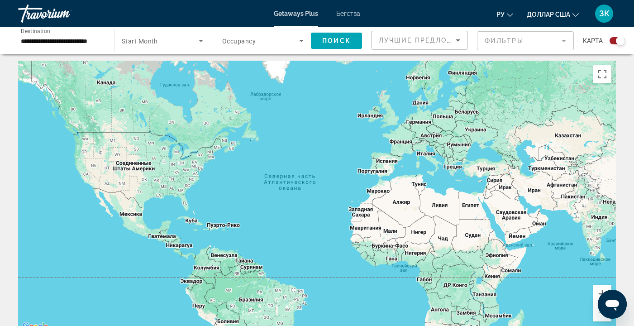
scroll to position [0, 0]
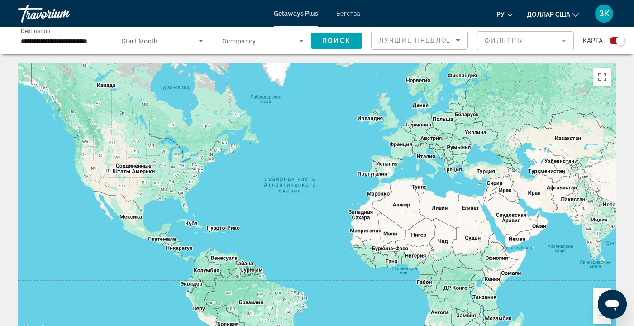
click at [107, 38] on div "**********" at bounding box center [62, 41] width 96 height 26
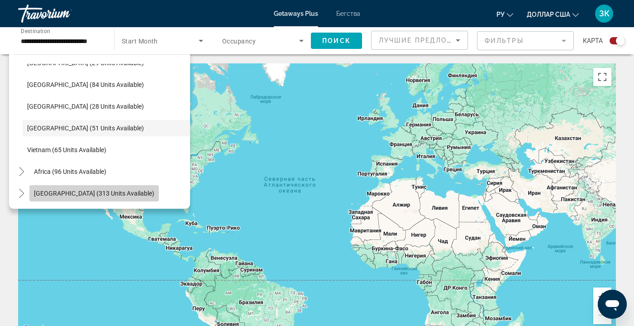
click at [119, 191] on span "Middle East (313 units available)" at bounding box center [94, 193] width 120 height 7
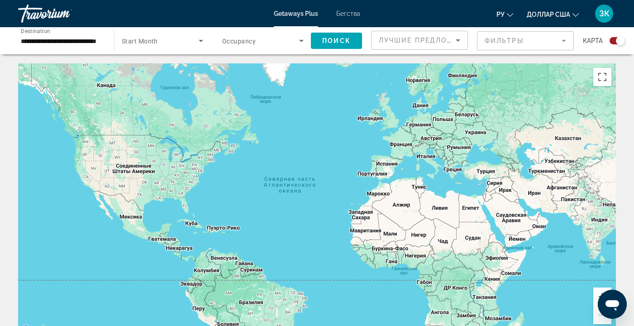
click at [104, 39] on div "**********" at bounding box center [62, 41] width 96 height 26
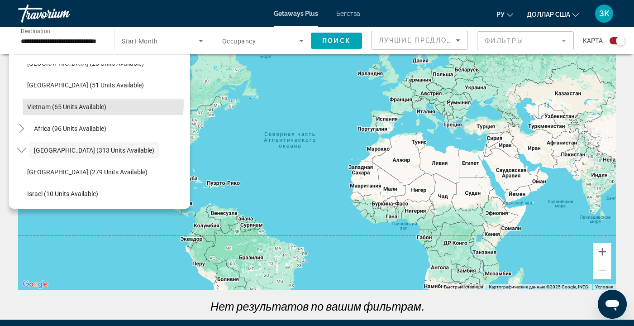
click at [84, 104] on span "Vietnam (65 units available)" at bounding box center [66, 106] width 79 height 7
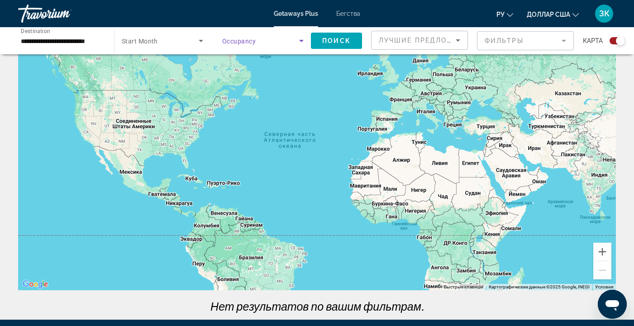
click at [302, 41] on icon "Search widget" at bounding box center [301, 40] width 11 height 11
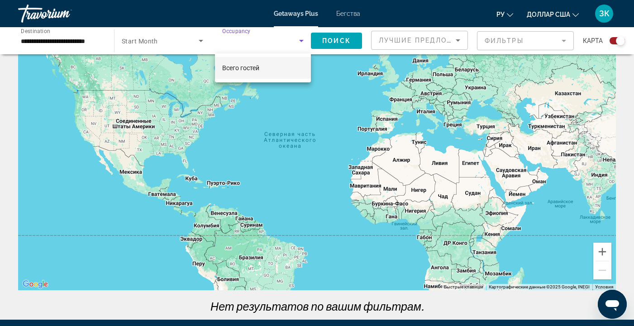
click at [295, 69] on mat-option "Всего гостей" at bounding box center [263, 68] width 96 height 22
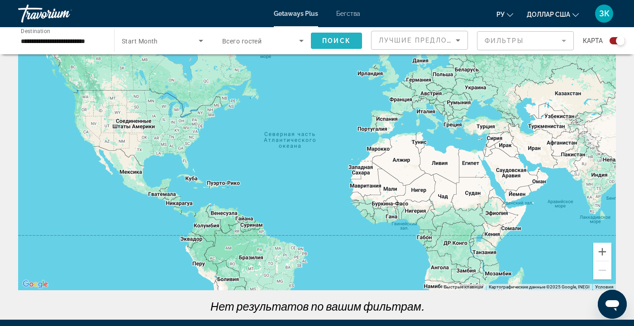
click at [337, 39] on span "Поиск" at bounding box center [336, 40] width 29 height 7
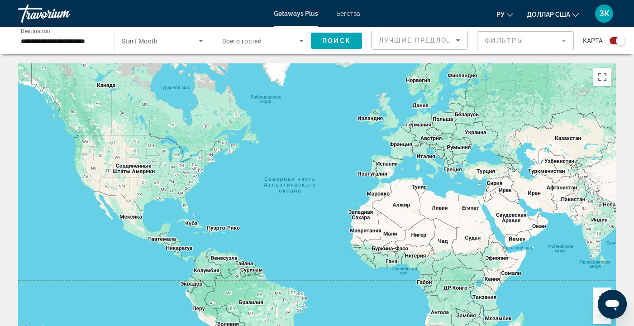
click at [110, 40] on div "Start Month все месяцы" at bounding box center [159, 40] width 101 height 27
click at [99, 38] on input "**********" at bounding box center [61, 41] width 81 height 11
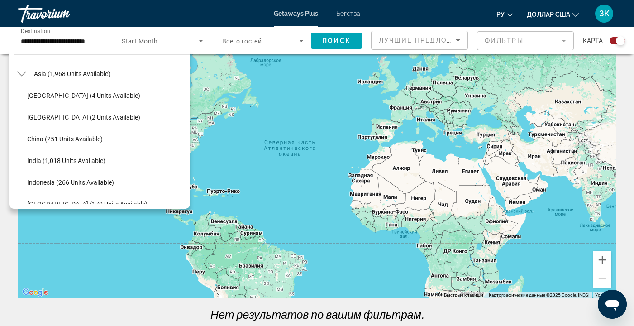
scroll to position [221, 0]
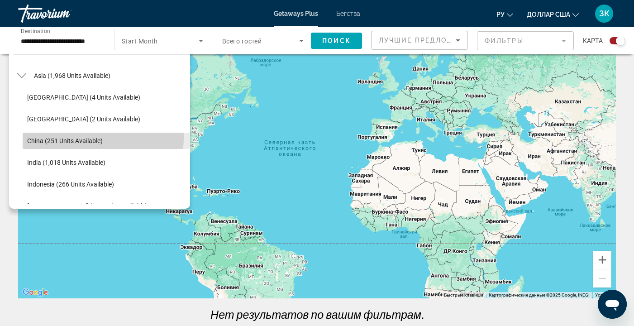
click at [88, 138] on span "China (251 units available)" at bounding box center [65, 140] width 76 height 7
type input "**********"
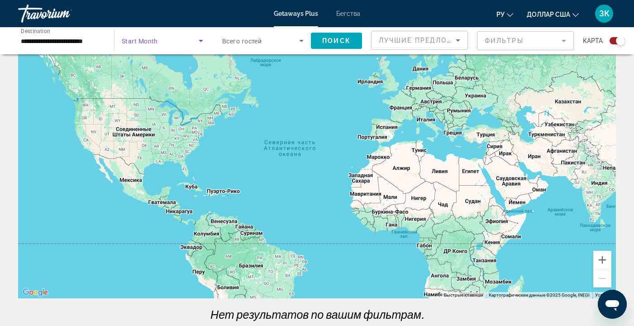
click at [201, 39] on icon "Search widget" at bounding box center [200, 40] width 11 height 11
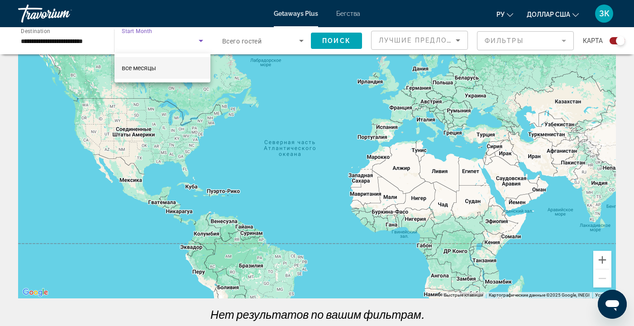
click at [350, 40] on div at bounding box center [317, 163] width 634 height 326
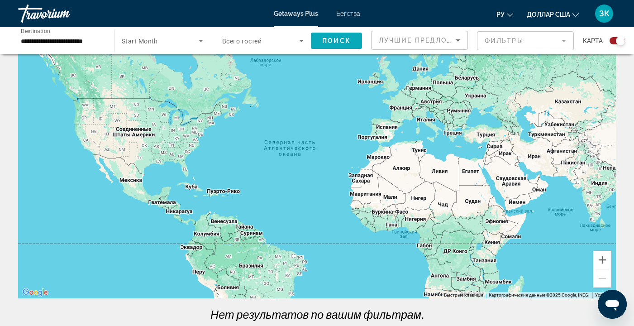
click at [338, 37] on span "Поиск" at bounding box center [336, 40] width 29 height 7
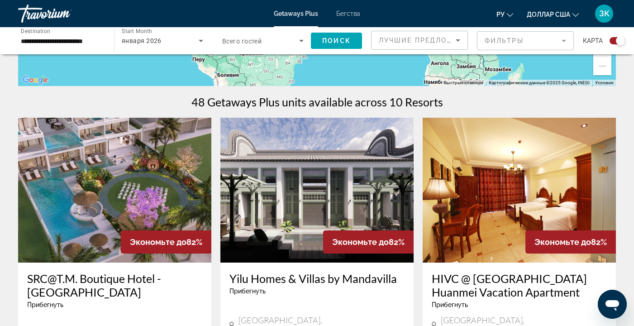
scroll to position [100, 0]
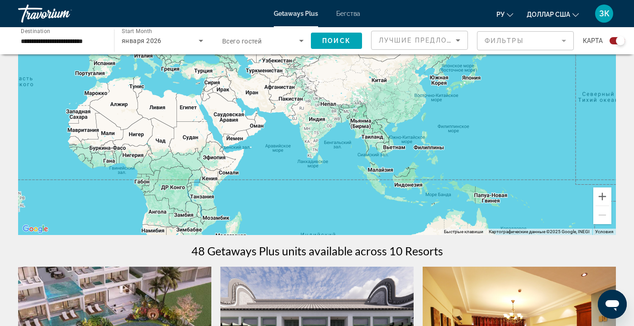
drag, startPoint x: 476, startPoint y: 147, endPoint x: 191, endPoint y: 147, distance: 284.1
click at [191, 147] on div "Основное содержание" at bounding box center [317, 98] width 598 height 271
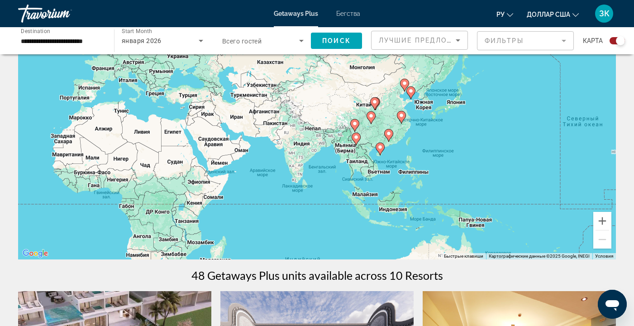
scroll to position [54, 0]
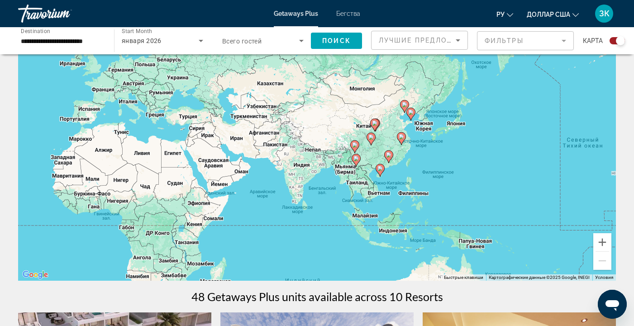
click at [389, 157] on image "Основное содержание" at bounding box center [388, 154] width 5 height 5
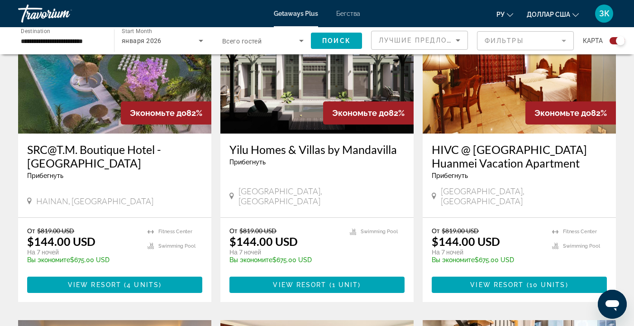
scroll to position [380, 0]
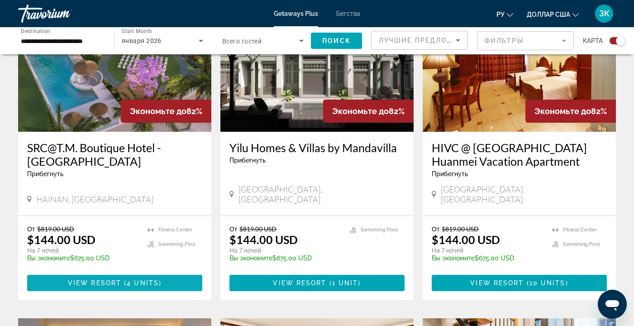
click at [155, 279] on span "4 units" at bounding box center [143, 282] width 32 height 7
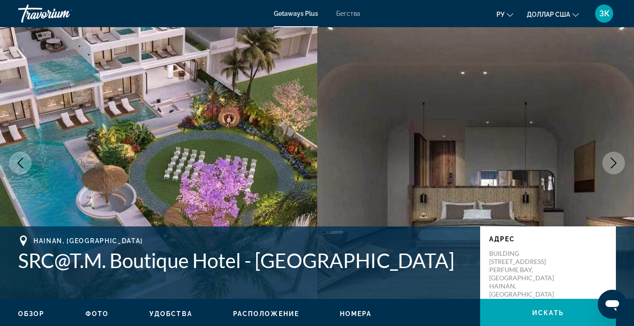
click at [614, 163] on icon "Next image" at bounding box center [613, 162] width 11 height 11
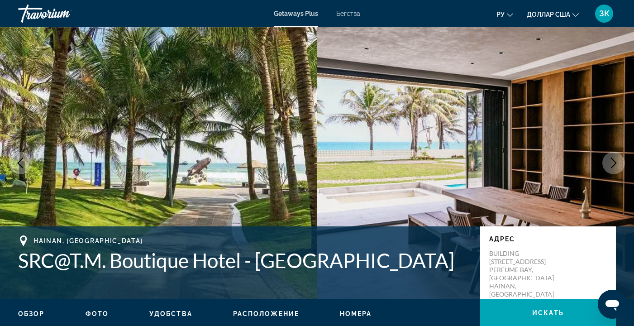
click at [612, 165] on icon "Next image" at bounding box center [613, 162] width 11 height 11
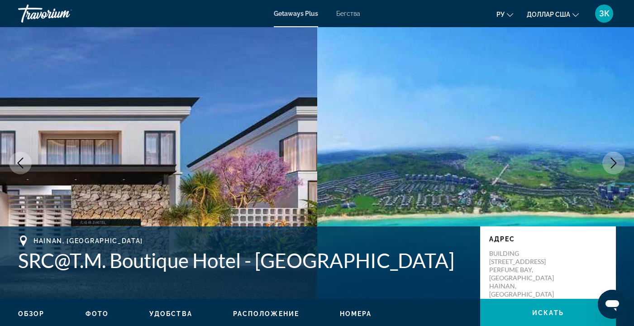
click at [612, 165] on icon "Next image" at bounding box center [613, 162] width 11 height 11
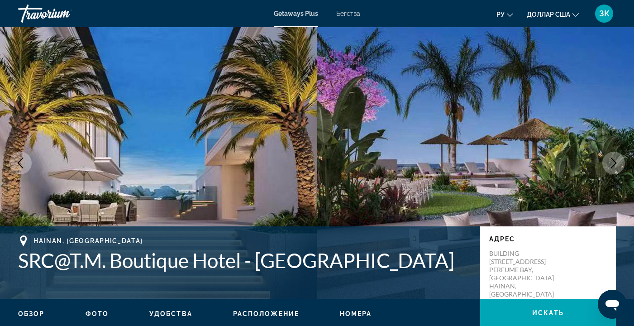
click at [605, 164] on button "Next image" at bounding box center [613, 163] width 23 height 23
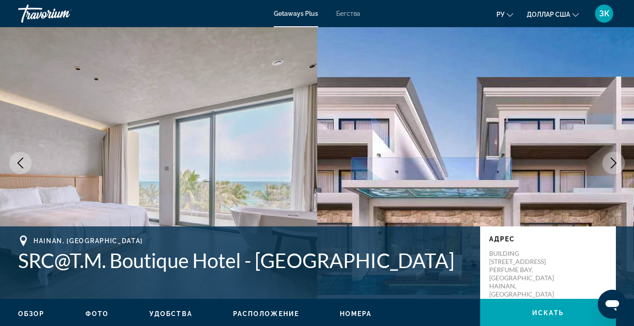
click at [603, 165] on button "Next image" at bounding box center [613, 163] width 23 height 23
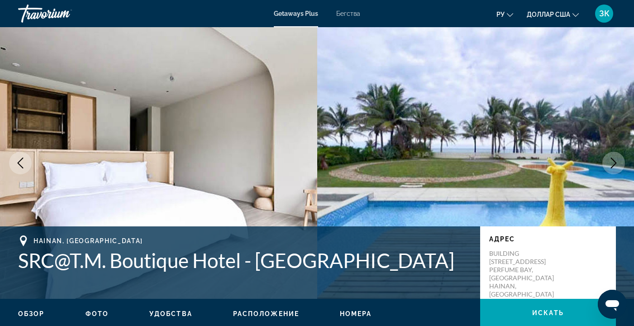
click at [614, 160] on icon "Next image" at bounding box center [614, 162] width 6 height 11
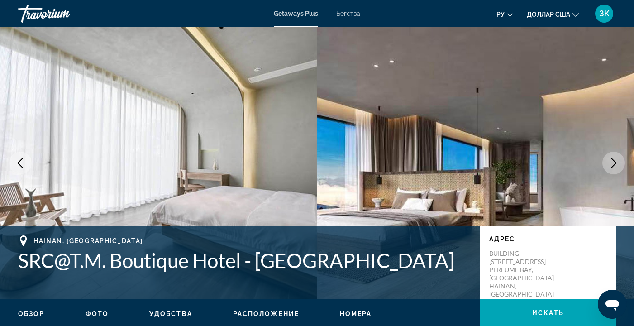
click at [614, 161] on icon "Next image" at bounding box center [614, 162] width 6 height 11
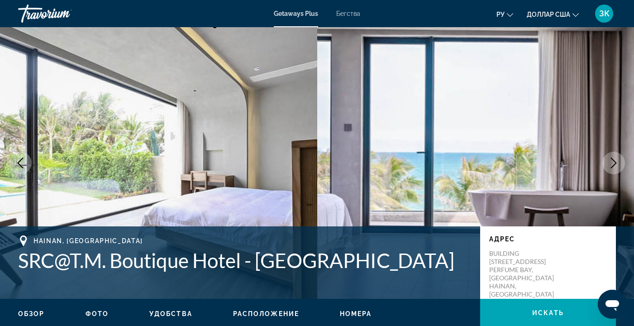
click at [614, 163] on icon "Next image" at bounding box center [613, 162] width 11 height 11
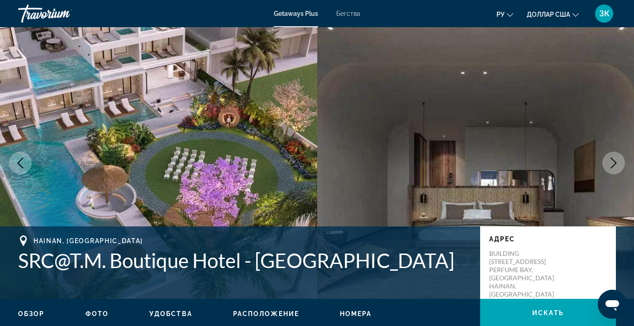
click at [611, 164] on icon "Next image" at bounding box center [613, 162] width 11 height 11
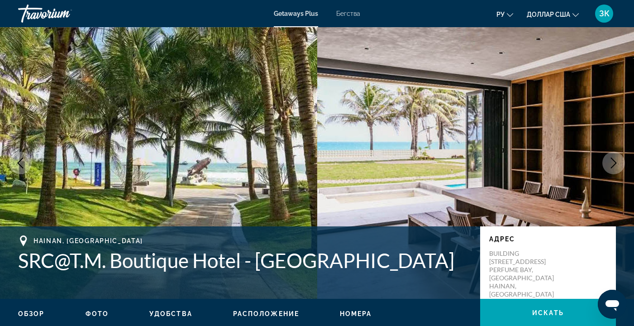
click at [611, 164] on icon "Next image" at bounding box center [613, 162] width 11 height 11
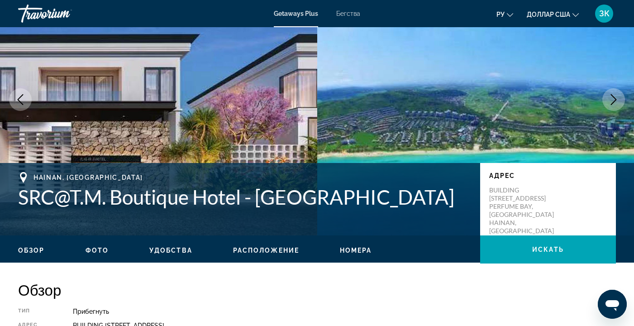
scroll to position [65, 0]
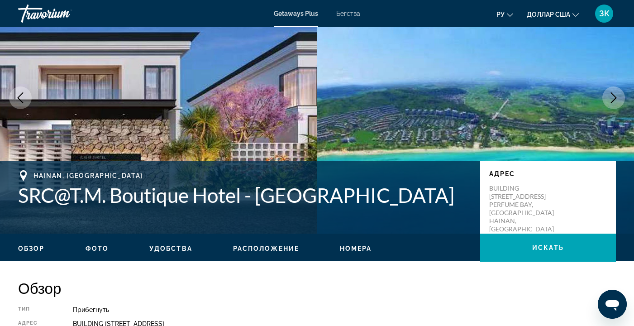
click at [271, 246] on span "Расположение" at bounding box center [266, 248] width 66 height 7
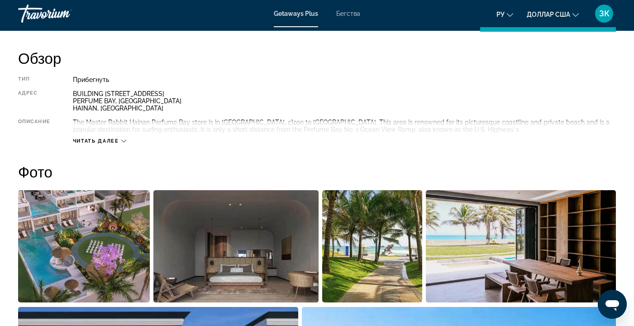
scroll to position [114, 0]
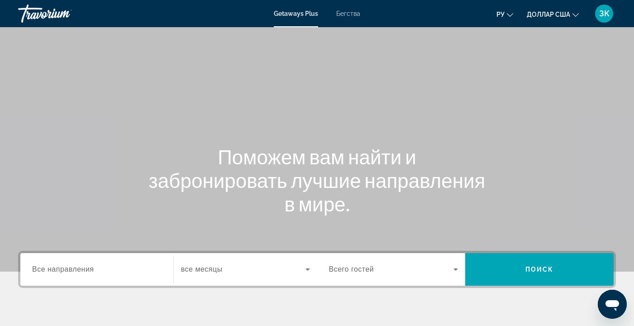
click at [351, 16] on font "Бегства" at bounding box center [348, 13] width 24 height 7
click at [511, 16] on icon "Изменить язык" at bounding box center [510, 15] width 6 height 6
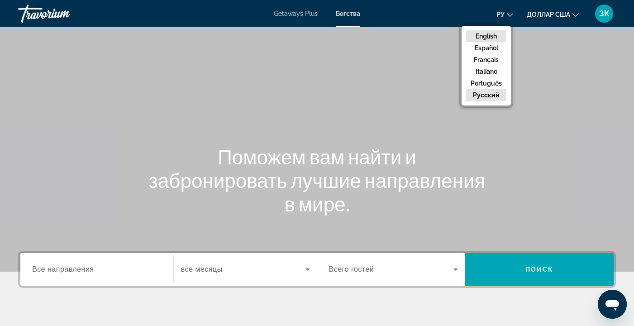
click at [488, 33] on button "English" at bounding box center [486, 36] width 40 height 12
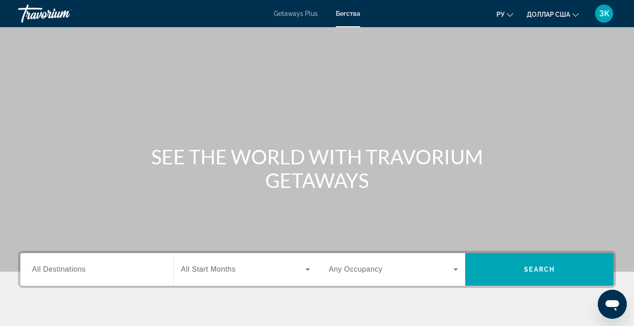
click at [135, 263] on div "Search widget" at bounding box center [96, 270] width 129 height 26
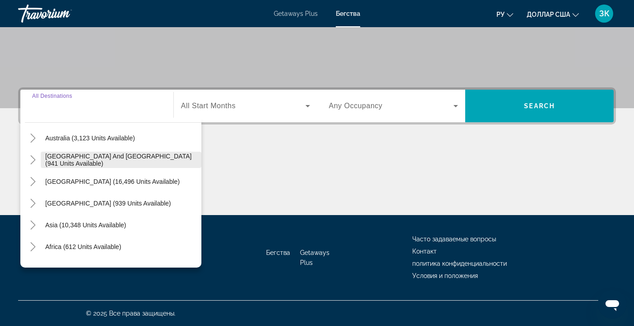
scroll to position [147, 0]
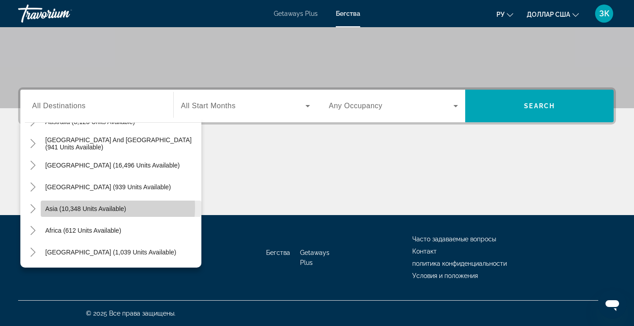
click at [93, 207] on span "Asia (10,348 units available)" at bounding box center [85, 208] width 81 height 7
type input "**********"
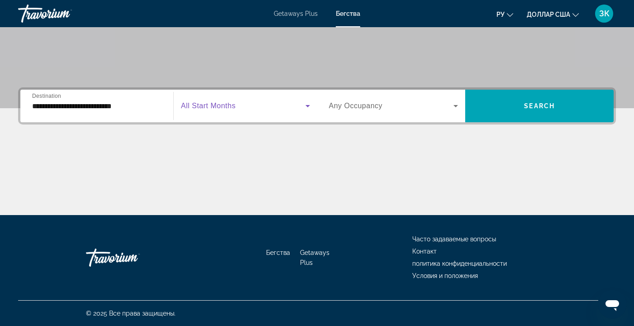
click at [307, 105] on icon "Search widget" at bounding box center [307, 106] width 5 height 2
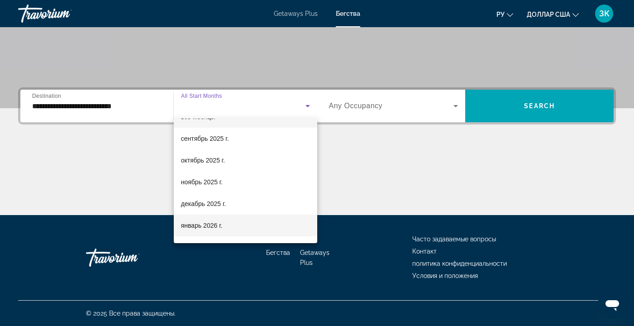
scroll to position [26, 0]
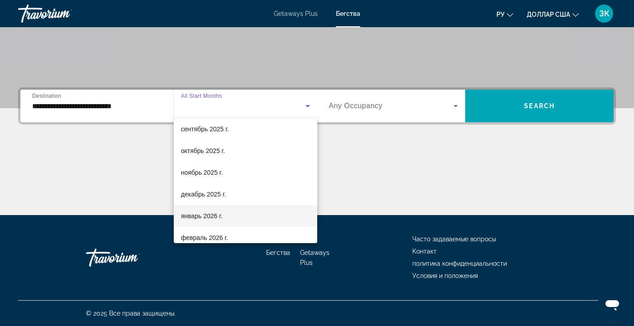
click at [251, 211] on mat-option "январь 2026 г." at bounding box center [245, 216] width 143 height 22
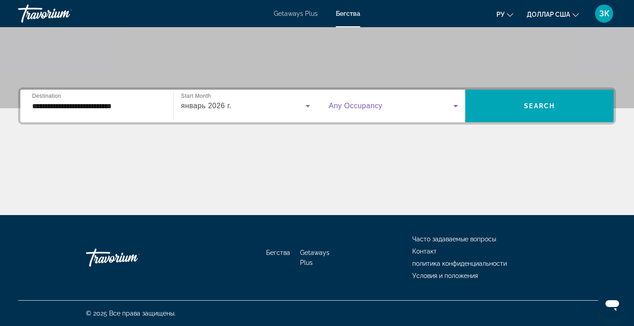
click at [455, 105] on icon "Search widget" at bounding box center [455, 106] width 5 height 2
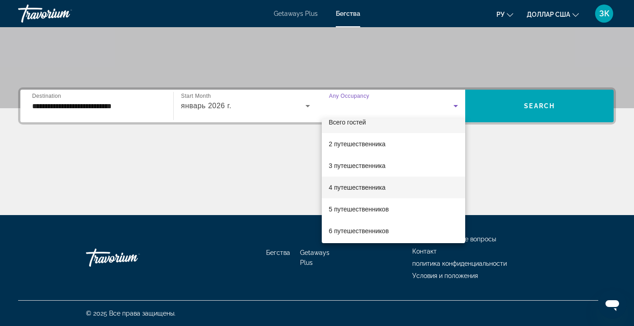
scroll to position [11, 0]
click at [389, 227] on font "6 путешественников" at bounding box center [359, 230] width 60 height 7
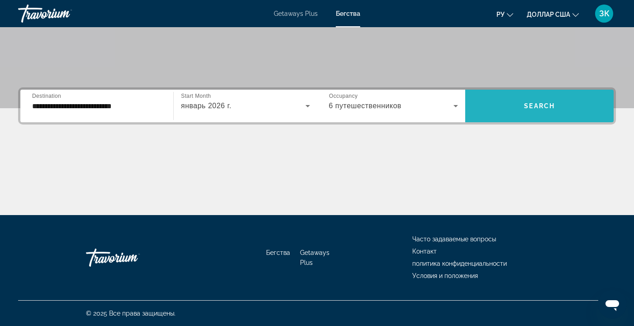
click at [551, 102] on span "Search" at bounding box center [539, 105] width 31 height 7
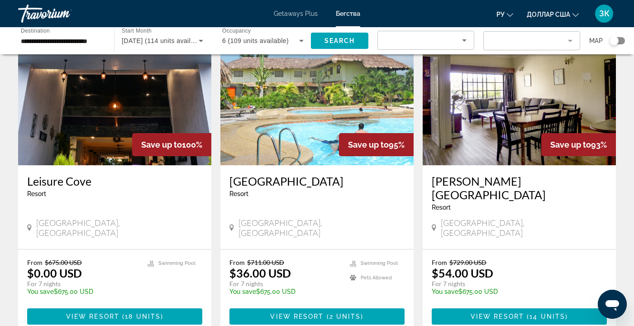
scroll to position [66, 0]
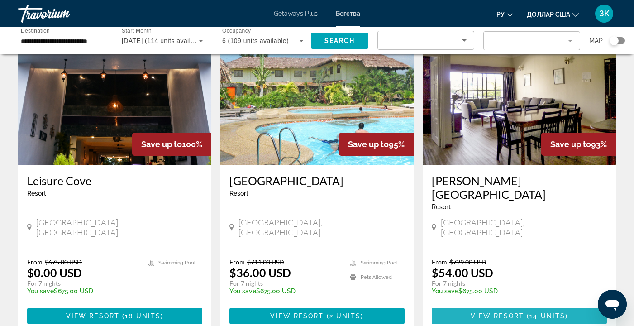
click at [517, 312] on span "View Resort" at bounding box center [497, 315] width 53 height 7
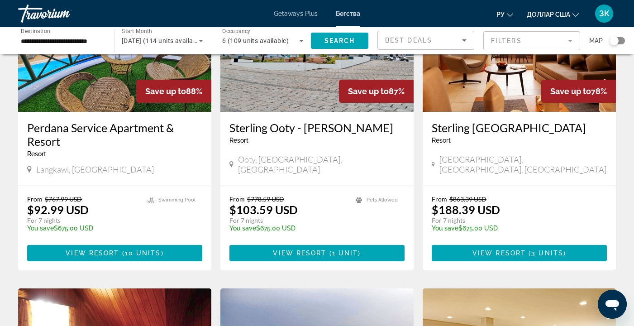
scroll to position [453, 0]
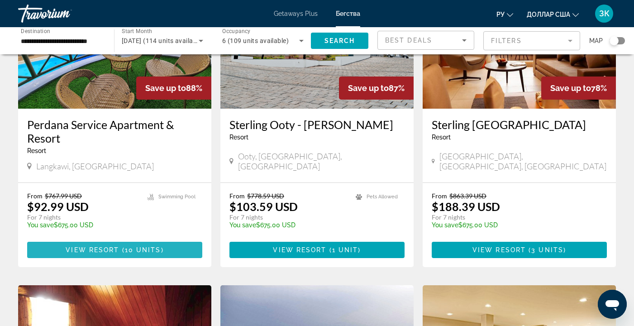
click at [148, 246] on span "10 units" at bounding box center [143, 249] width 36 height 7
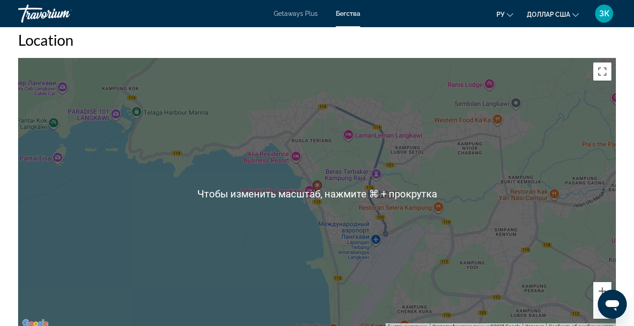
scroll to position [1205, 0]
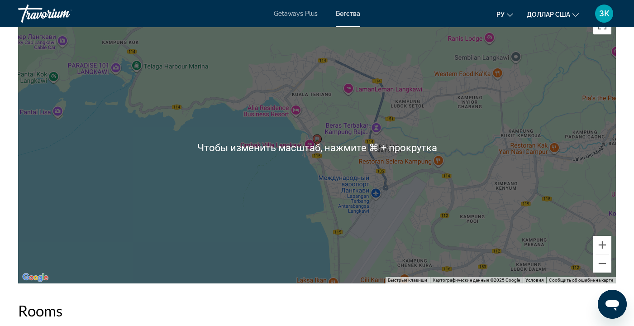
click at [281, 217] on div "Чтобы активировать перетаскивание с помощью клавиатуры, нажмите Alt + Ввод. Пос…" at bounding box center [317, 147] width 598 height 271
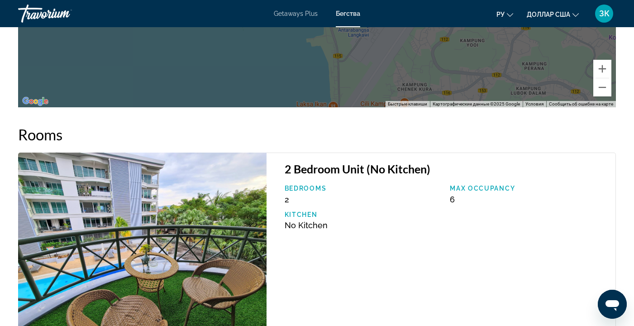
scroll to position [1383, 0]
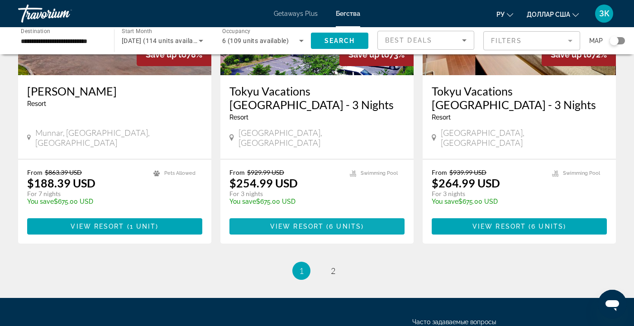
scroll to position [1142, 0]
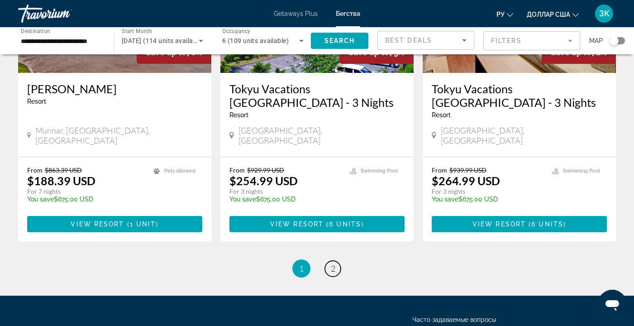
click at [329, 261] on link "page 2" at bounding box center [333, 269] width 16 height 16
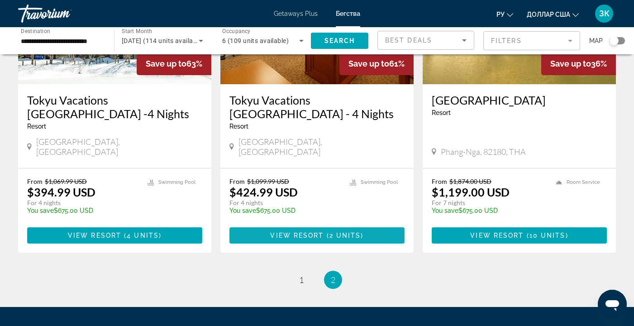
scroll to position [809, 0]
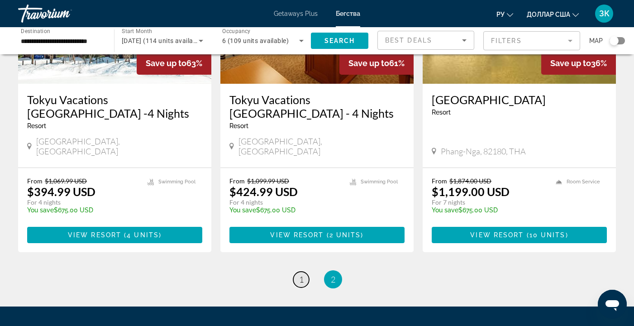
click at [304, 271] on link "page 1" at bounding box center [301, 279] width 16 height 16
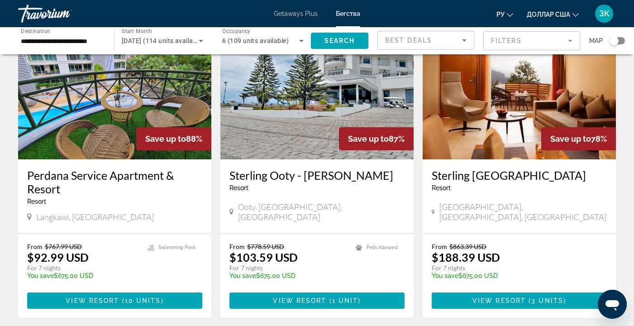
scroll to position [403, 0]
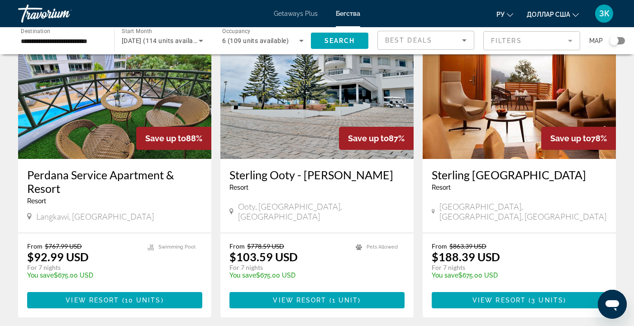
click at [167, 133] on span "Save up to" at bounding box center [165, 138] width 41 height 10
click at [125, 296] on span "10 units" at bounding box center [143, 299] width 36 height 7
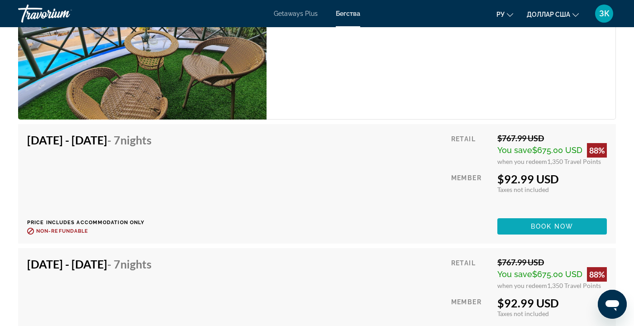
scroll to position [1604, 0]
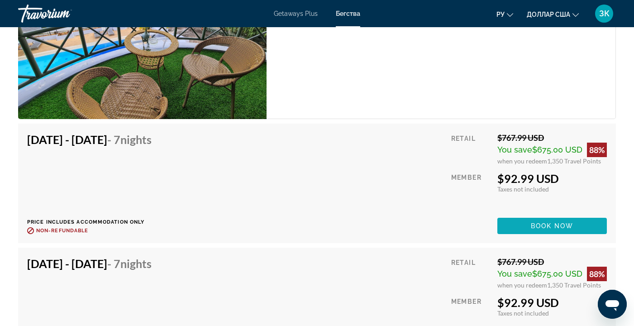
click at [547, 224] on span "Book now" at bounding box center [552, 225] width 43 height 7
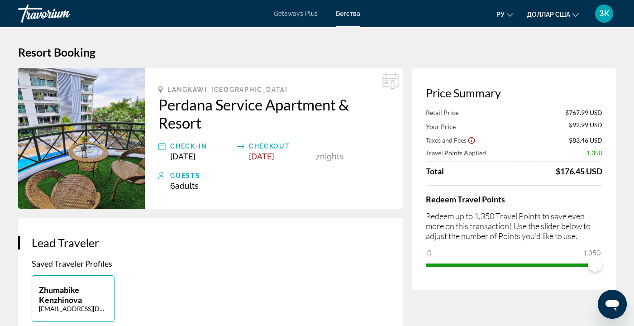
click at [67, 127] on img "Основное содержание" at bounding box center [81, 138] width 127 height 141
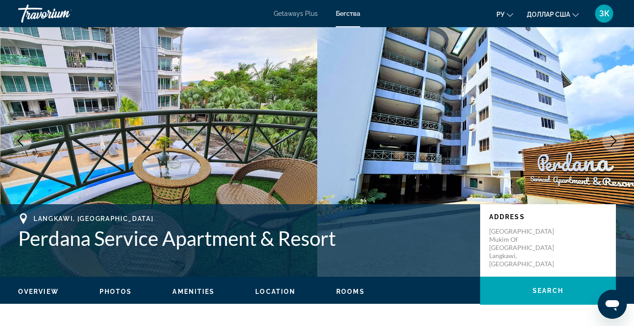
scroll to position [62, 0]
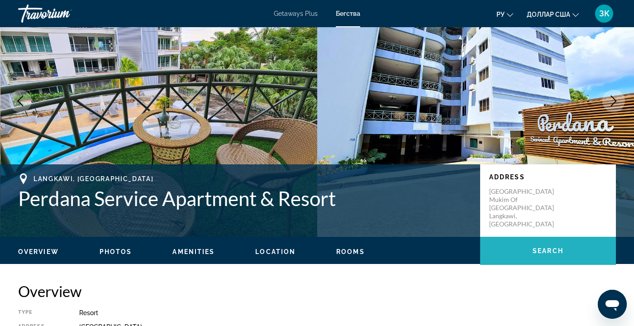
click at [533, 247] on span "Search" at bounding box center [548, 250] width 31 height 7
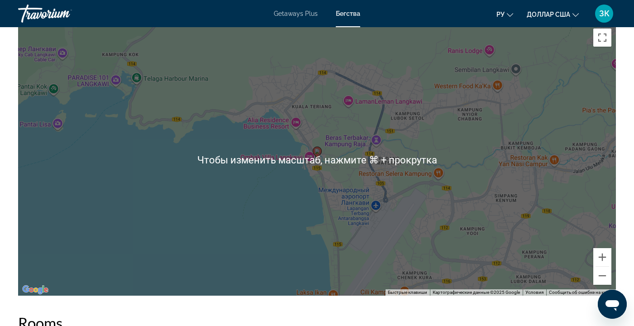
scroll to position [1200, 0]
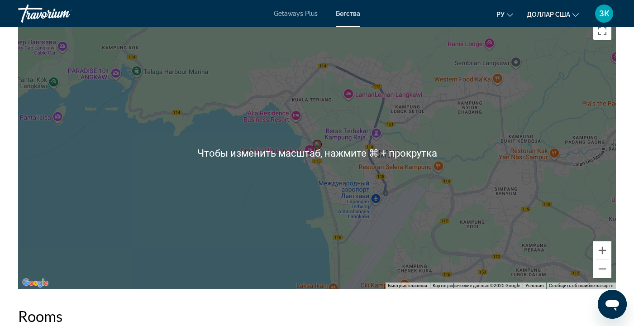
click at [387, 185] on div "Чтобы активировать перетаскивание с помощью клавиатуры, нажмите Alt + Ввод. Пос…" at bounding box center [317, 152] width 598 height 271
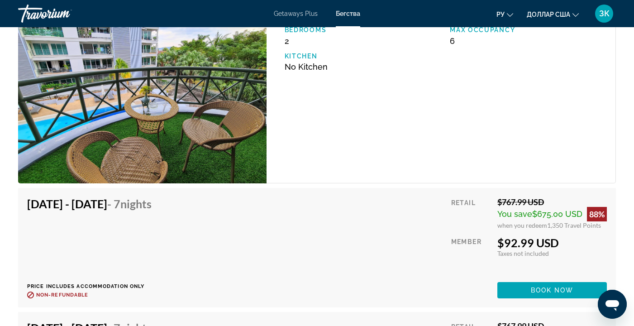
scroll to position [1493, 0]
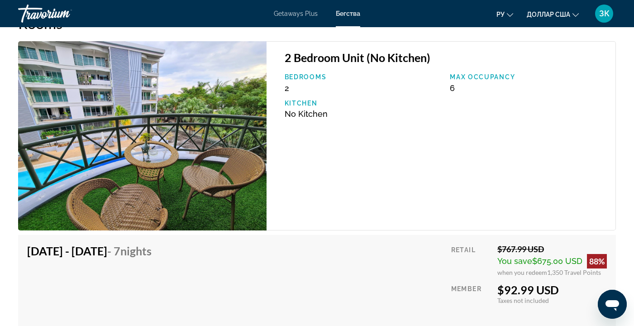
click at [194, 141] on img "Основное содержание" at bounding box center [142, 135] width 248 height 189
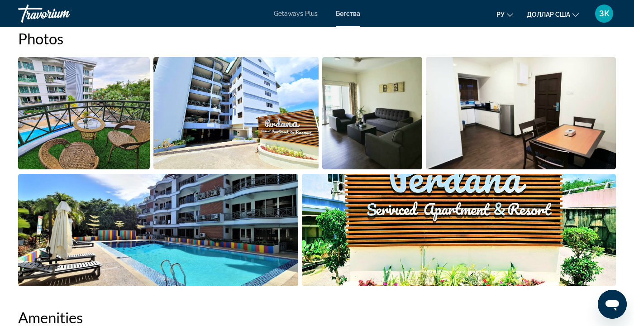
scroll to position [410, 0]
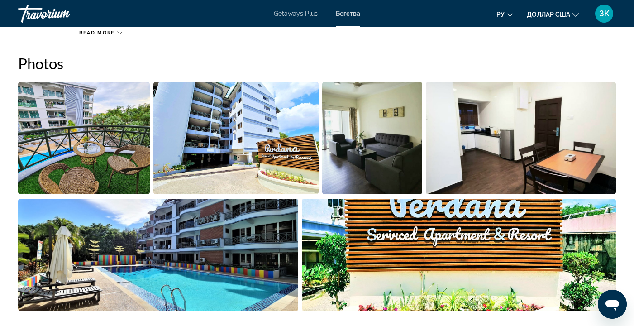
click at [605, 185] on img "Open full-screen image slider" at bounding box center [521, 138] width 190 height 112
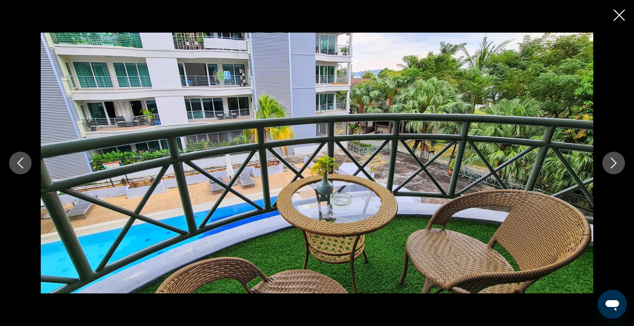
click at [614, 162] on icon "Next image" at bounding box center [613, 162] width 11 height 11
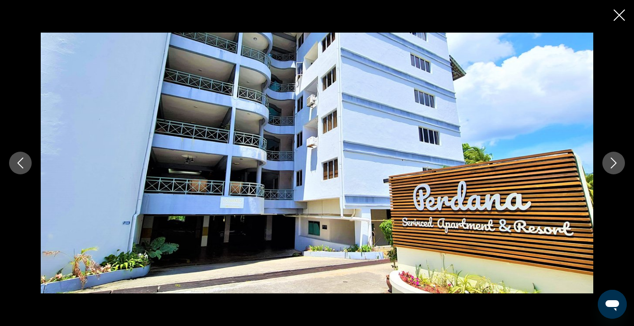
click at [614, 162] on icon "Next image" at bounding box center [613, 162] width 11 height 11
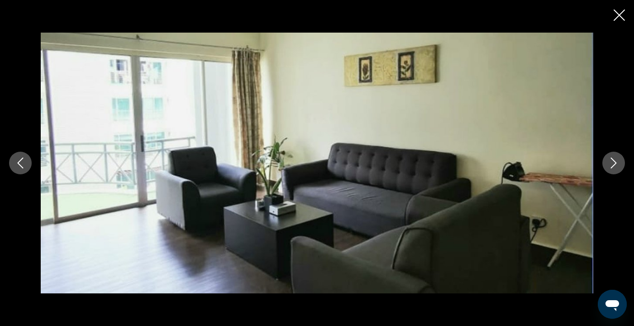
click at [613, 162] on icon "Next image" at bounding box center [613, 162] width 11 height 11
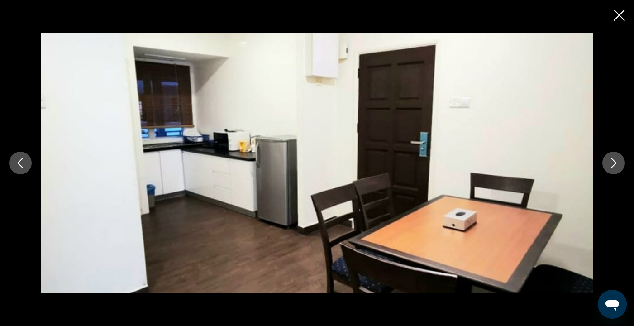
click at [613, 162] on icon "Next image" at bounding box center [613, 162] width 11 height 11
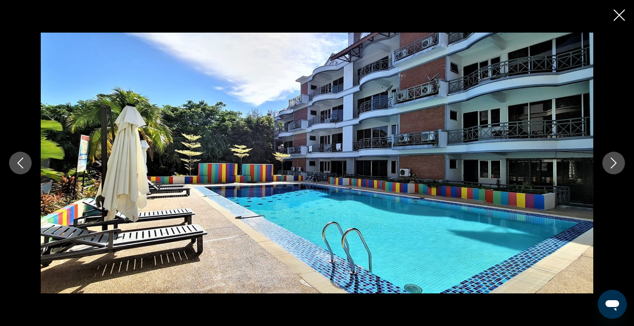
click at [613, 162] on icon "Next image" at bounding box center [613, 162] width 11 height 11
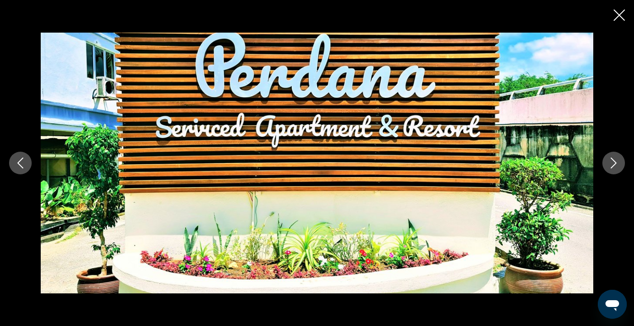
click at [613, 162] on icon "Next image" at bounding box center [613, 162] width 11 height 11
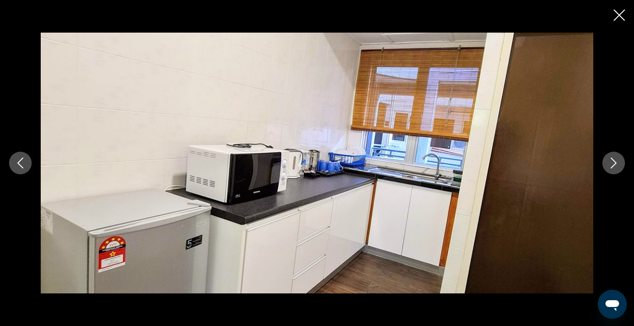
click at [613, 162] on icon "Next image" at bounding box center [613, 162] width 11 height 11
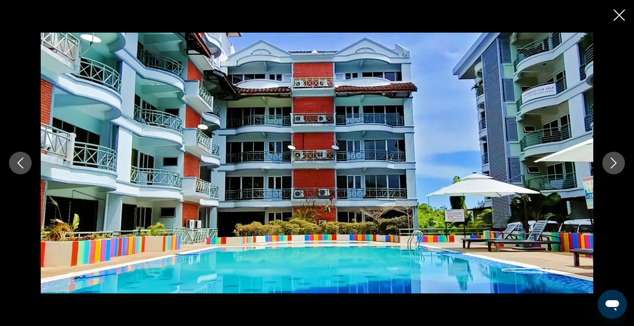
click at [613, 162] on icon "Next image" at bounding box center [613, 162] width 11 height 11
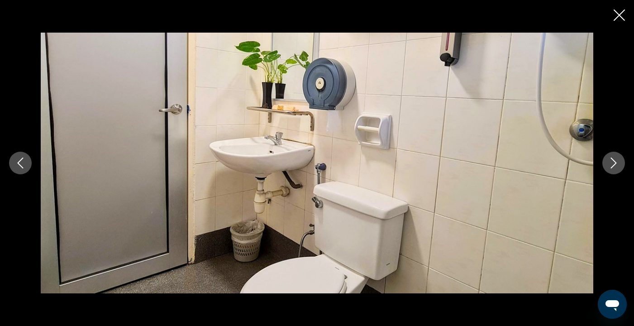
click at [613, 162] on icon "Next image" at bounding box center [613, 162] width 11 height 11
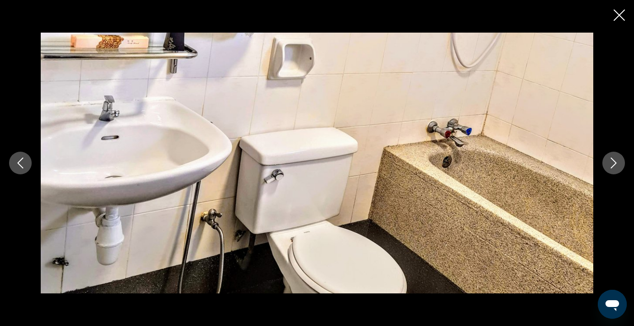
click at [613, 162] on icon "Next image" at bounding box center [613, 162] width 11 height 11
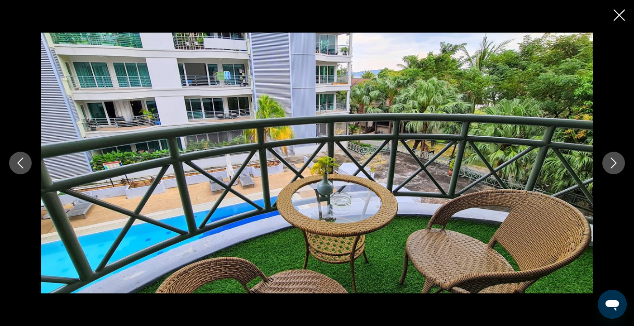
click at [613, 162] on icon "Next image" at bounding box center [613, 162] width 11 height 11
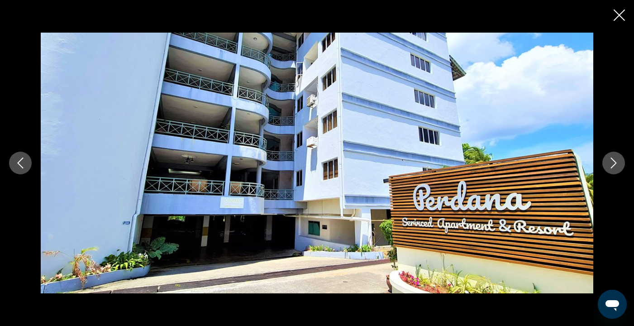
scroll to position [150, 0]
click at [619, 15] on icon "Close slideshow" at bounding box center [619, 15] width 11 height 11
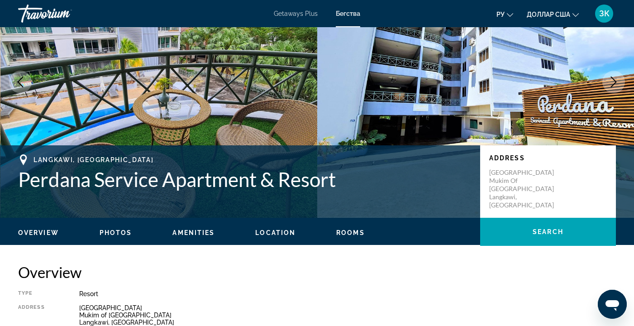
scroll to position [0, 0]
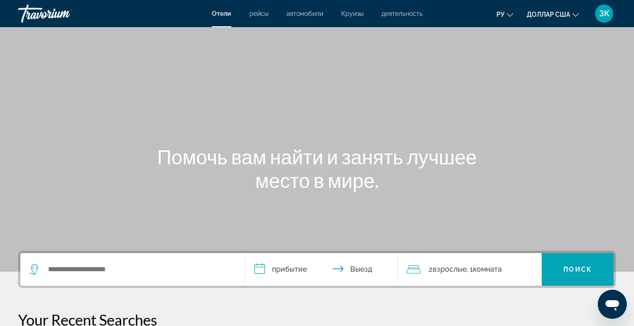
click at [256, 14] on font "рейсы" at bounding box center [258, 13] width 19 height 7
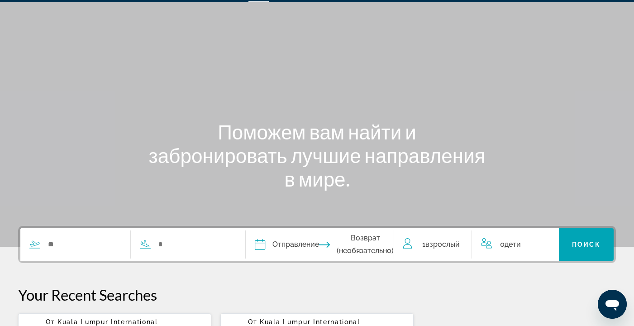
scroll to position [38, 0]
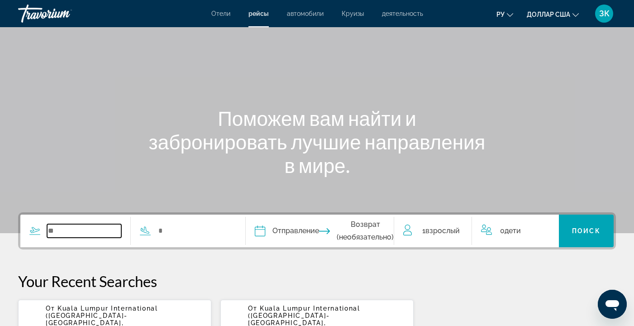
click at [81, 231] on input "Search widget" at bounding box center [84, 231] width 74 height 14
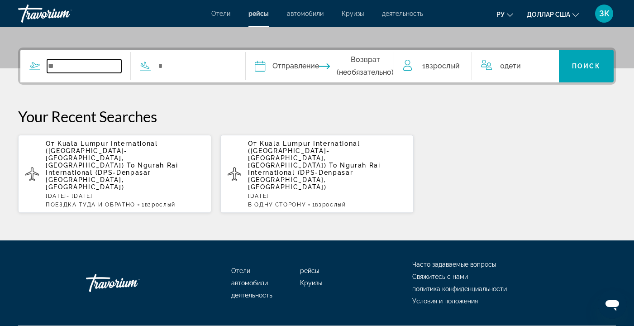
scroll to position [207, 0]
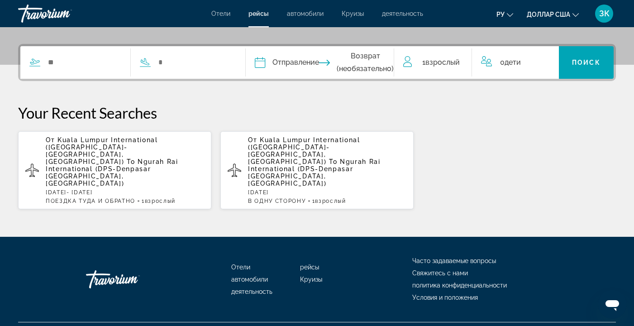
click at [509, 15] on icon "Изменить язык" at bounding box center [510, 15] width 6 height 6
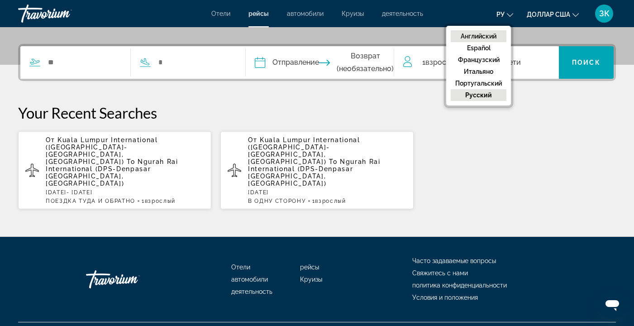
click at [490, 35] on font "Английский" at bounding box center [479, 36] width 36 height 7
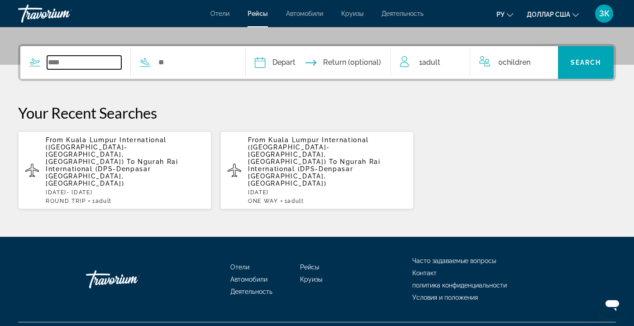
click at [75, 58] on input "Search widget" at bounding box center [84, 63] width 74 height 14
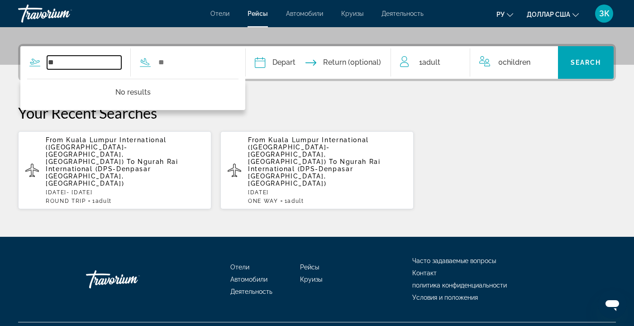
type input "*"
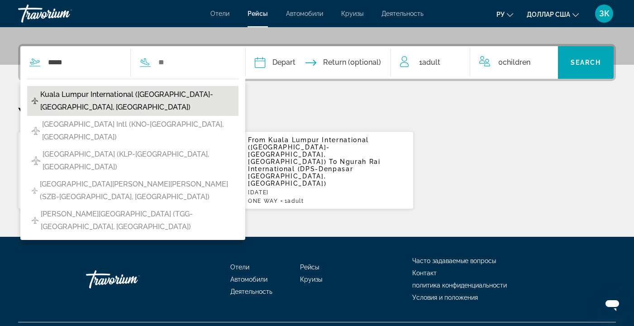
click at [84, 95] on span "Kuala Lumpur International ([GEOGRAPHIC_DATA]-[GEOGRAPHIC_DATA], [GEOGRAPHIC_DA…" at bounding box center [137, 100] width 194 height 25
type input "**********"
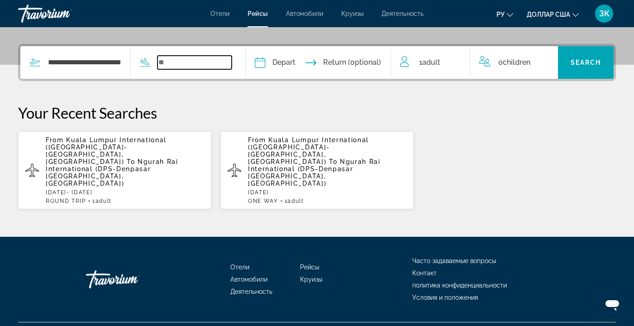
click at [184, 65] on input "Search widget" at bounding box center [194, 63] width 74 height 14
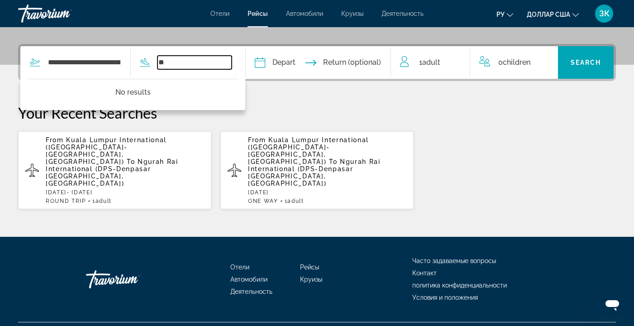
type input "*"
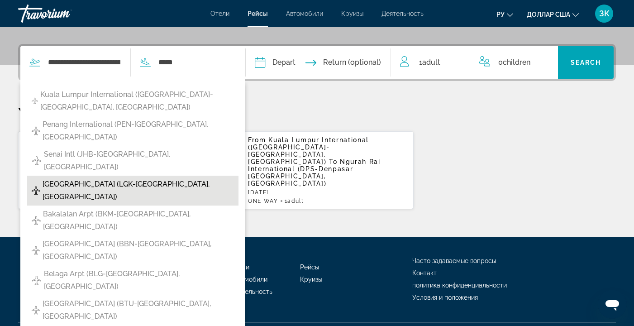
click at [114, 178] on span "[GEOGRAPHIC_DATA] (LGK-[GEOGRAPHIC_DATA], [GEOGRAPHIC_DATA])" at bounding box center [138, 190] width 191 height 25
type input "**********"
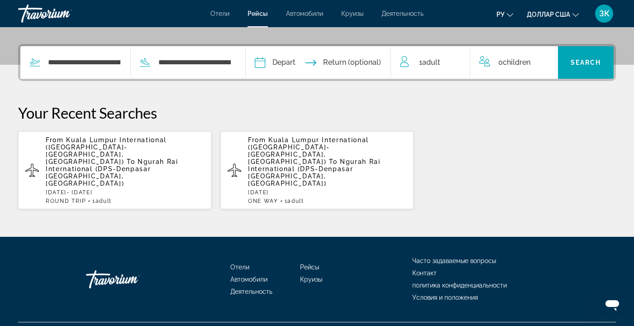
click at [270, 62] on input "Depart date" at bounding box center [288, 63] width 72 height 35
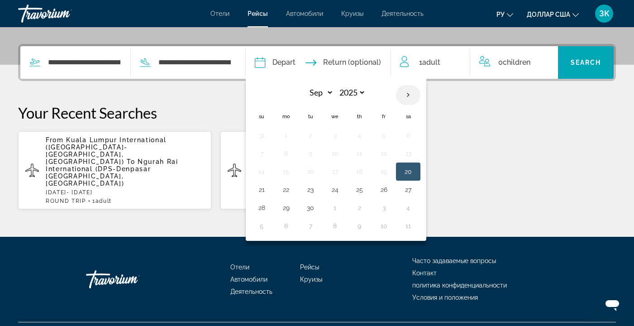
click at [416, 95] on th "Next month" at bounding box center [408, 95] width 24 height 20
select select "*"
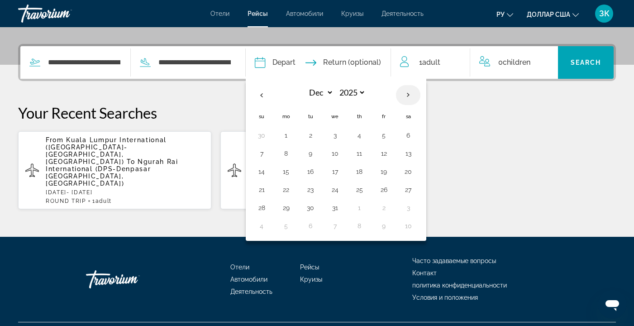
select select "****"
click at [389, 133] on button "2" at bounding box center [383, 135] width 14 height 13
type input "**********"
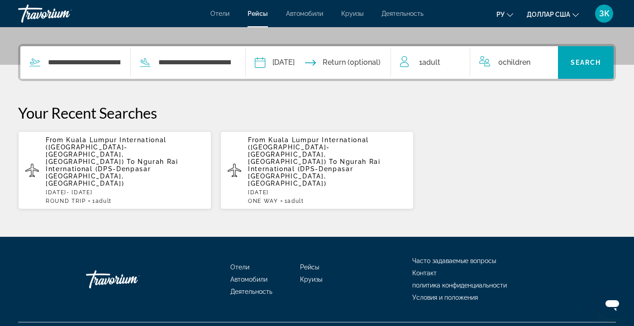
click at [369, 64] on input "Return date" at bounding box center [359, 63] width 72 height 35
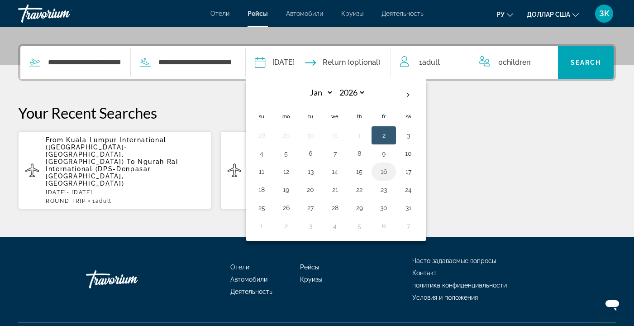
click at [391, 171] on button "16" at bounding box center [383, 171] width 14 height 13
type input "**********"
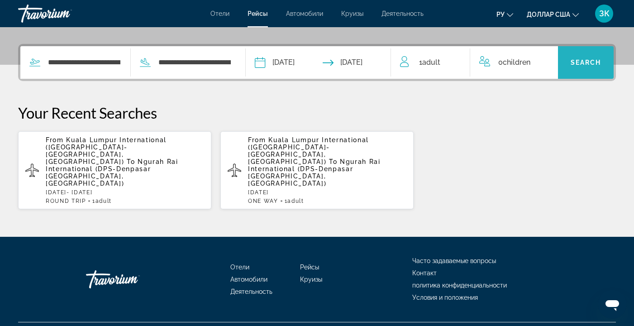
click at [582, 62] on span "Search" at bounding box center [586, 62] width 31 height 7
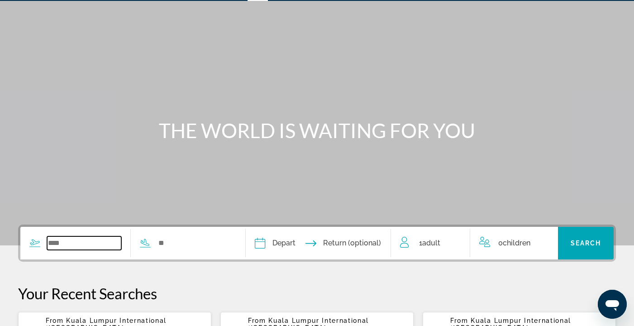
click at [87, 243] on input "Search widget" at bounding box center [84, 243] width 74 height 14
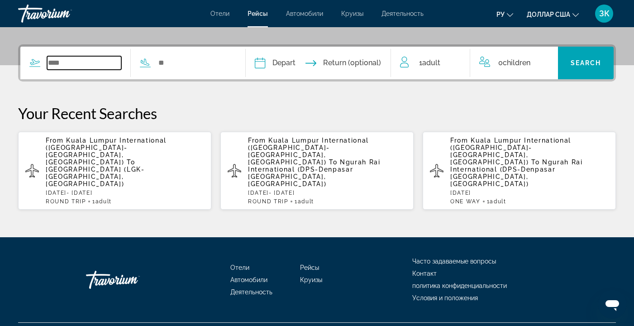
scroll to position [207, 0]
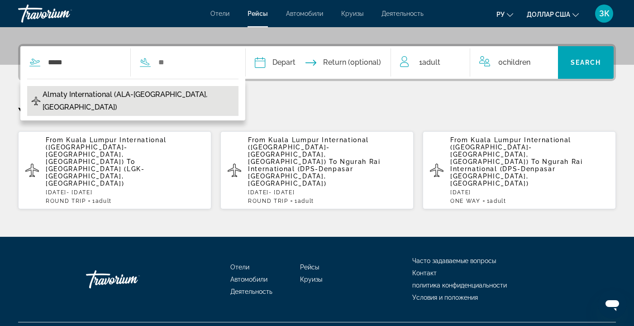
click at [107, 95] on span "Almaty International (ALA-[GEOGRAPHIC_DATA], [GEOGRAPHIC_DATA])" at bounding box center [138, 100] width 191 height 25
type input "**********"
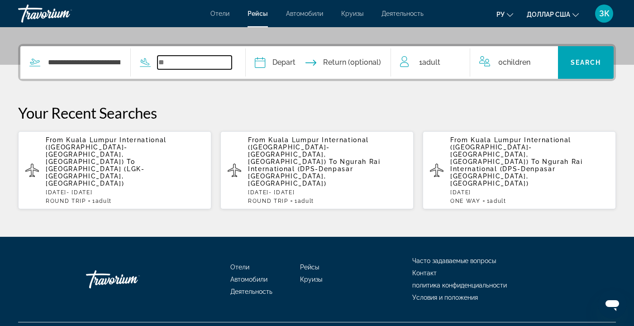
click at [181, 66] on input "Search widget" at bounding box center [194, 63] width 74 height 14
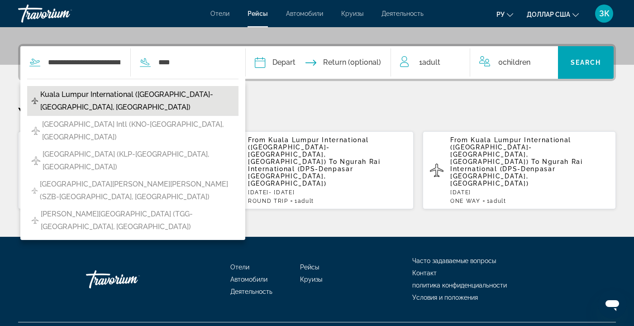
click at [173, 95] on span "Kuala Lumpur International ([GEOGRAPHIC_DATA]-[GEOGRAPHIC_DATA], [GEOGRAPHIC_DA…" at bounding box center [137, 100] width 194 height 25
type input "**********"
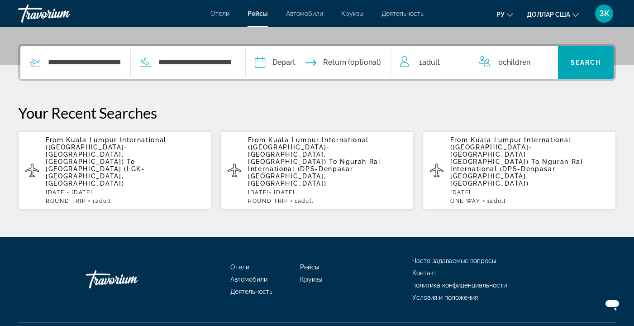
click at [293, 62] on input "Depart date" at bounding box center [288, 63] width 72 height 35
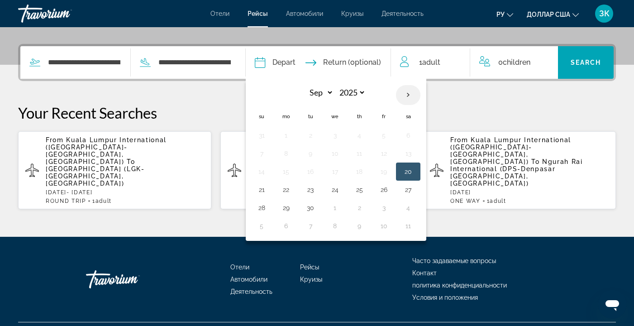
click at [415, 94] on th "Next month" at bounding box center [408, 95] width 24 height 20
select select "*"
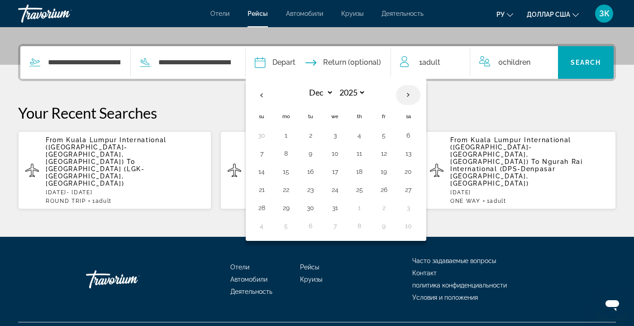
select select "****"
click at [366, 136] on button "1" at bounding box center [359, 135] width 14 height 13
type input "**********"
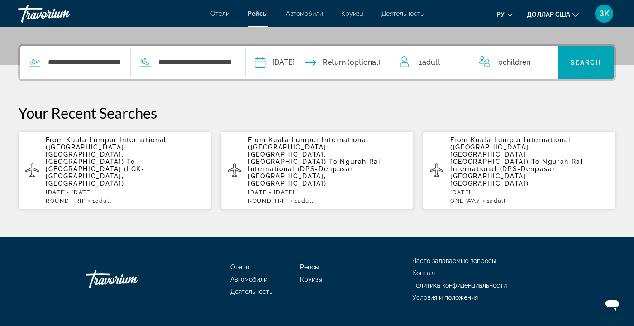
click at [372, 62] on input "Return date" at bounding box center [359, 63] width 72 height 35
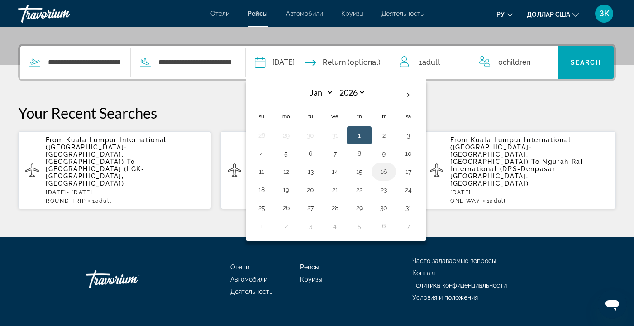
click at [391, 171] on button "16" at bounding box center [383, 171] width 14 height 13
type input "**********"
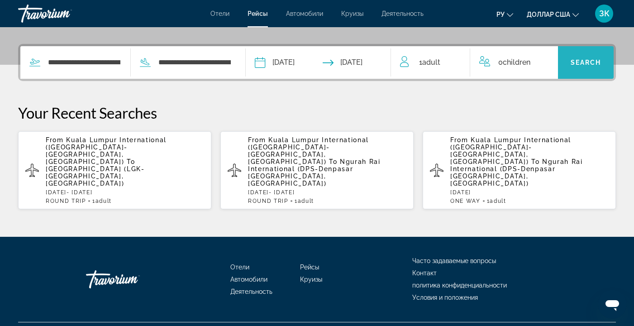
click at [585, 59] on span "Search" at bounding box center [586, 62] width 31 height 7
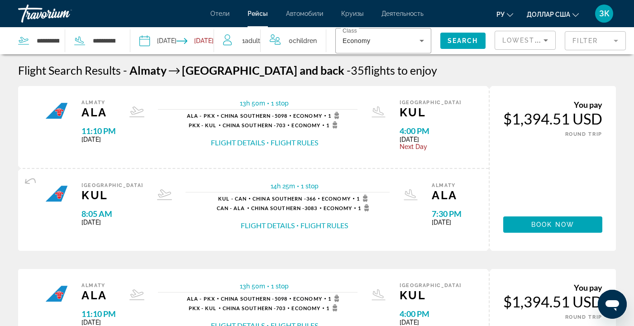
click at [245, 43] on span "Adult" at bounding box center [252, 40] width 15 height 7
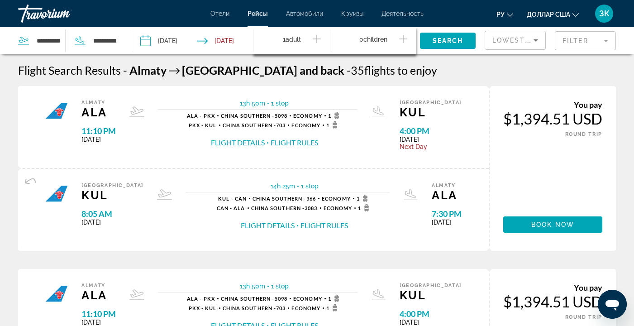
click at [317, 40] on icon "Increment adults" at bounding box center [317, 38] width 8 height 11
click at [319, 41] on icon "Increment adults" at bounding box center [317, 38] width 8 height 11
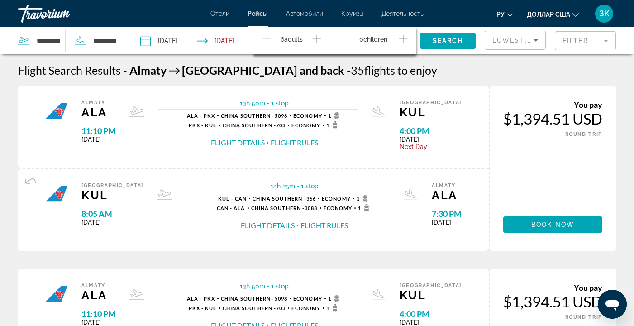
click at [265, 38] on icon "Decrement adults" at bounding box center [266, 38] width 8 height 11
click at [316, 38] on icon "Increment adults" at bounding box center [317, 39] width 8 height 8
click at [406, 40] on icon "Increment children" at bounding box center [403, 38] width 8 height 11
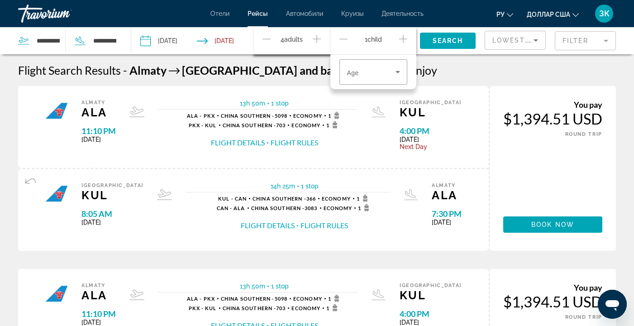
click at [403, 39] on icon "Increment children" at bounding box center [403, 39] width 8 height 8
click at [399, 71] on icon "Travelers: 4 adults, 2 children" at bounding box center [397, 72] width 5 height 2
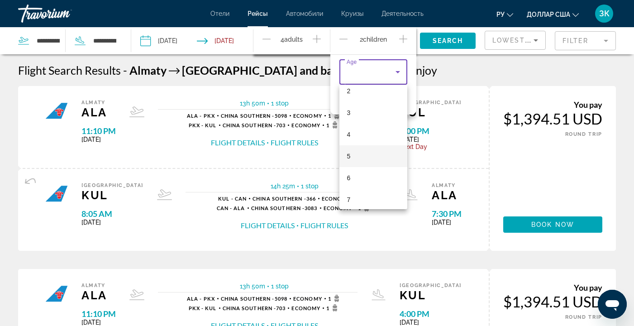
scroll to position [52, 0]
click at [359, 173] on mat-option "6" at bounding box center [373, 178] width 68 height 22
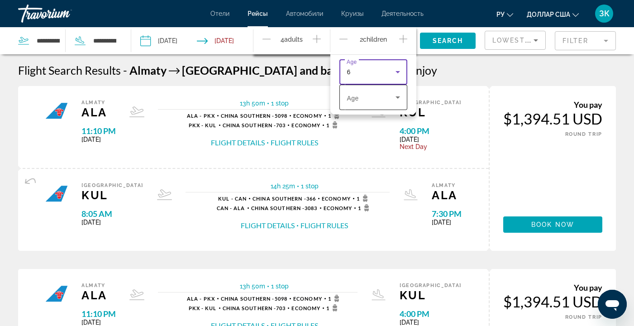
click at [399, 96] on icon "Travelers: 4 adults, 2 children" at bounding box center [397, 97] width 11 height 11
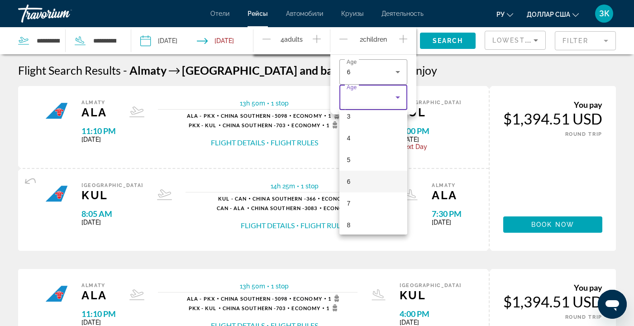
scroll to position [85, 0]
click at [356, 187] on mat-option "7" at bounding box center [373, 192] width 68 height 22
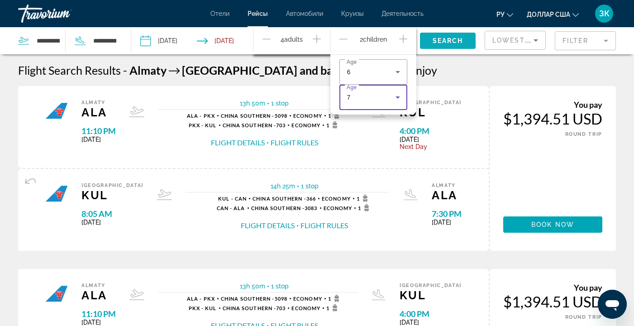
click at [447, 39] on span "Search" at bounding box center [448, 40] width 31 height 7
